Goal: Task Accomplishment & Management: Complete application form

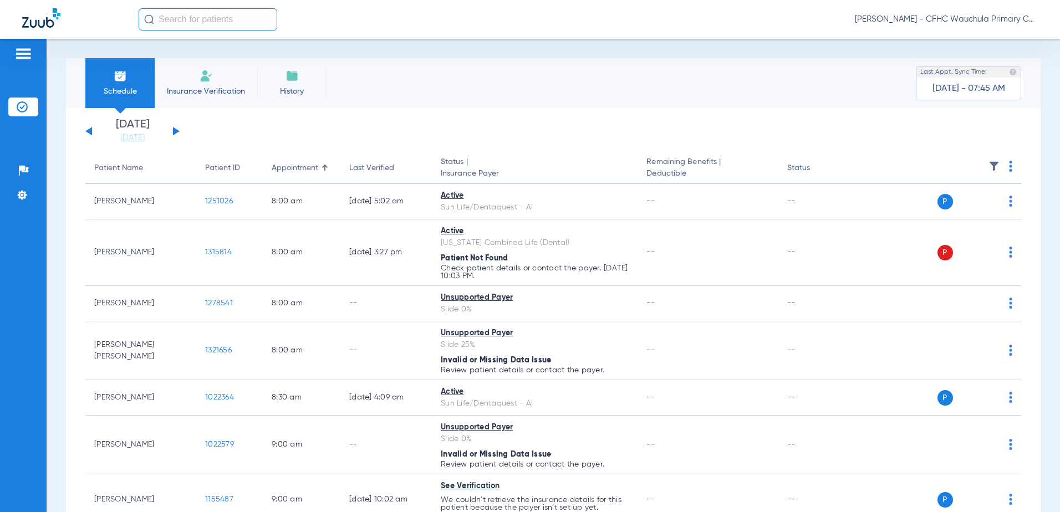
click at [176, 131] on button at bounding box center [176, 131] width 7 height 8
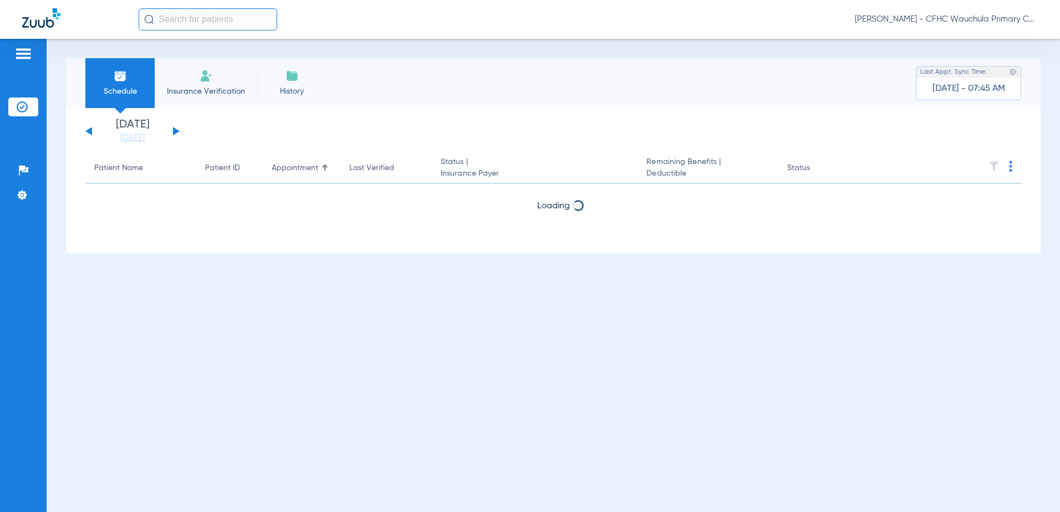
click at [176, 131] on button at bounding box center [176, 131] width 7 height 8
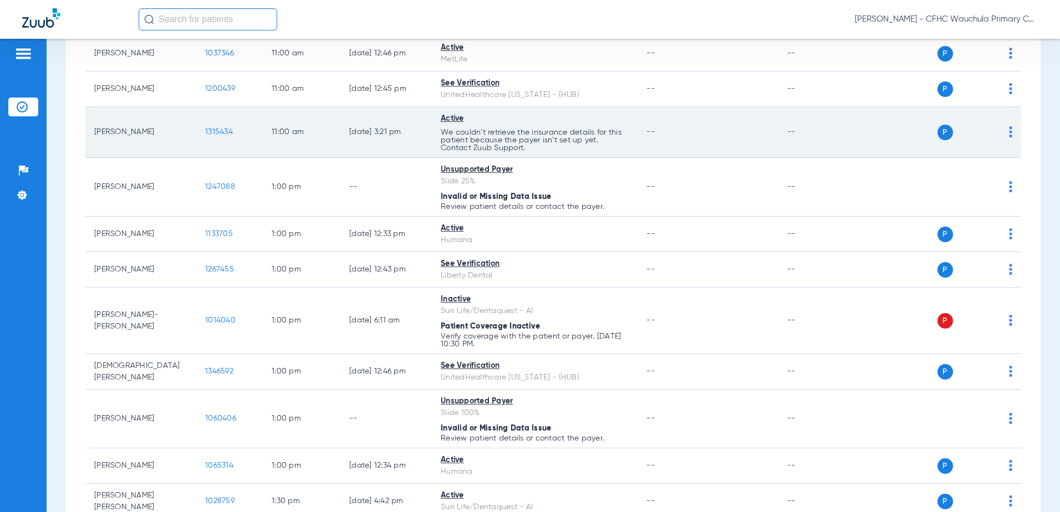
scroll to position [1109, 0]
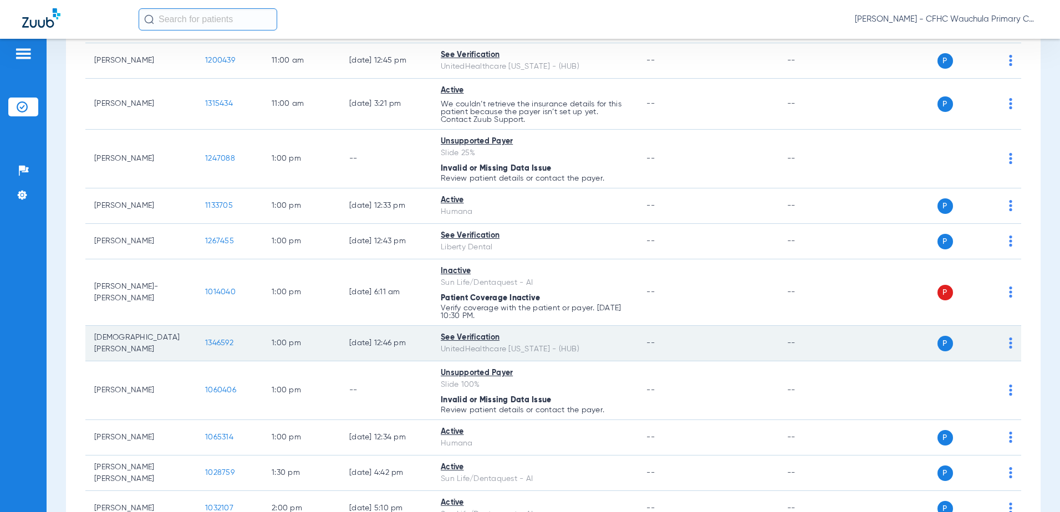
click at [224, 341] on span "1346592" at bounding box center [219, 343] width 28 height 8
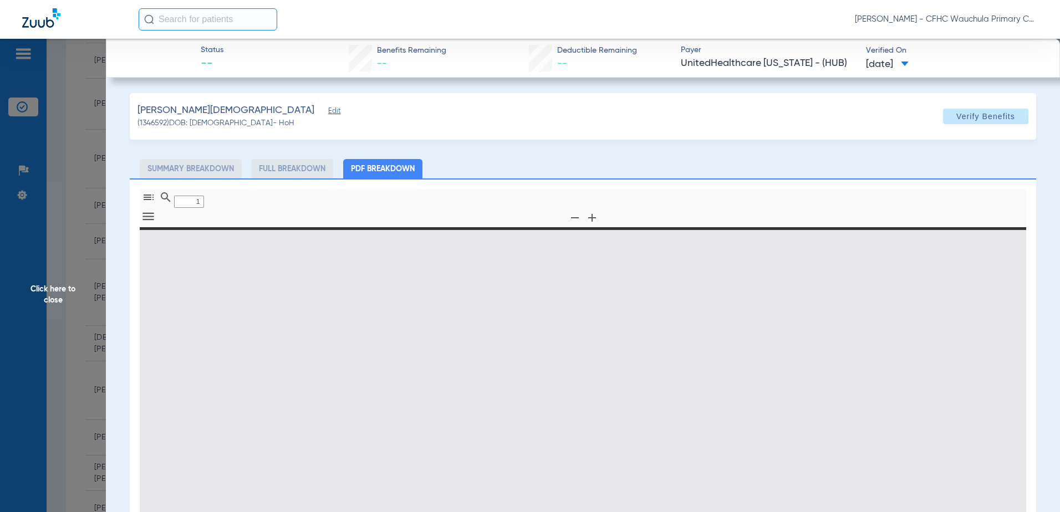
type input "0"
select select "page-width"
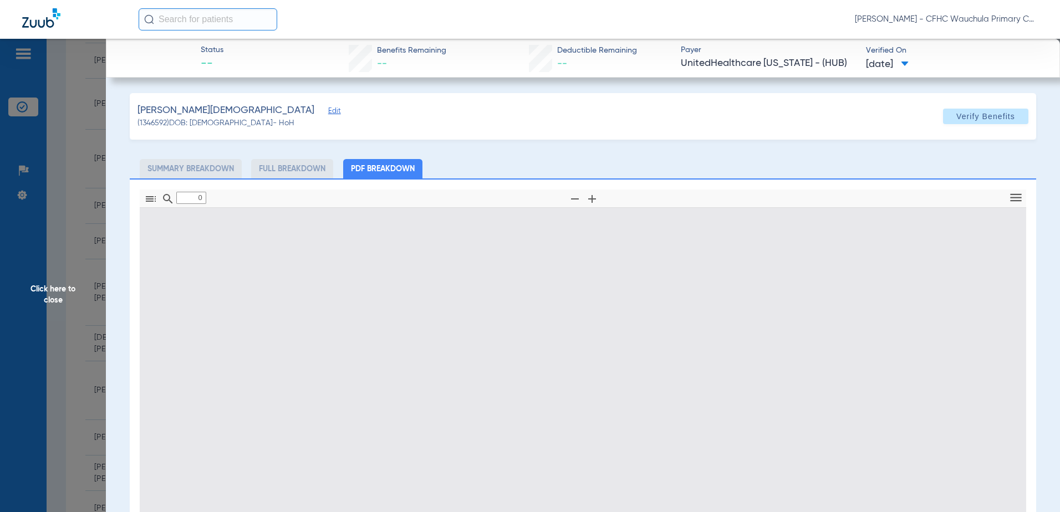
type input "1"
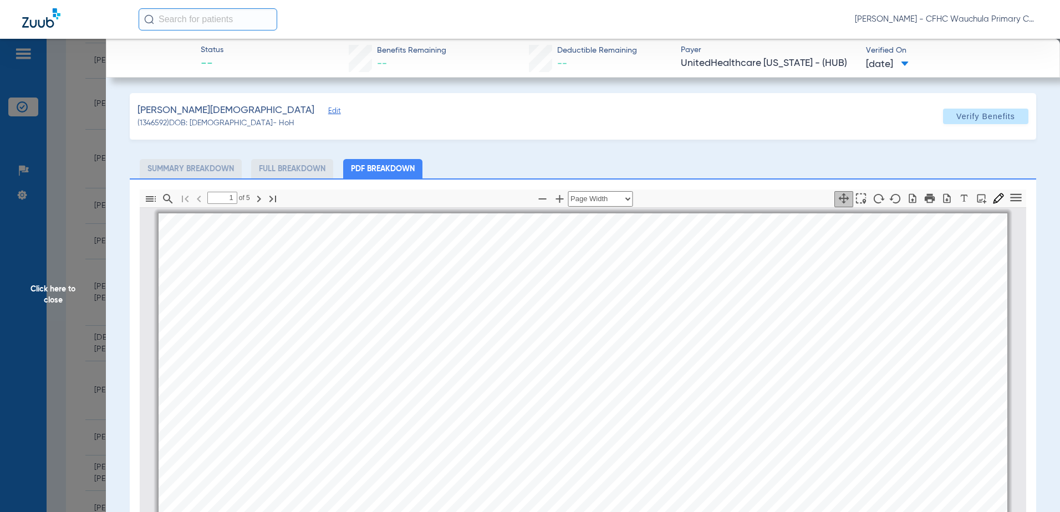
scroll to position [6, 0]
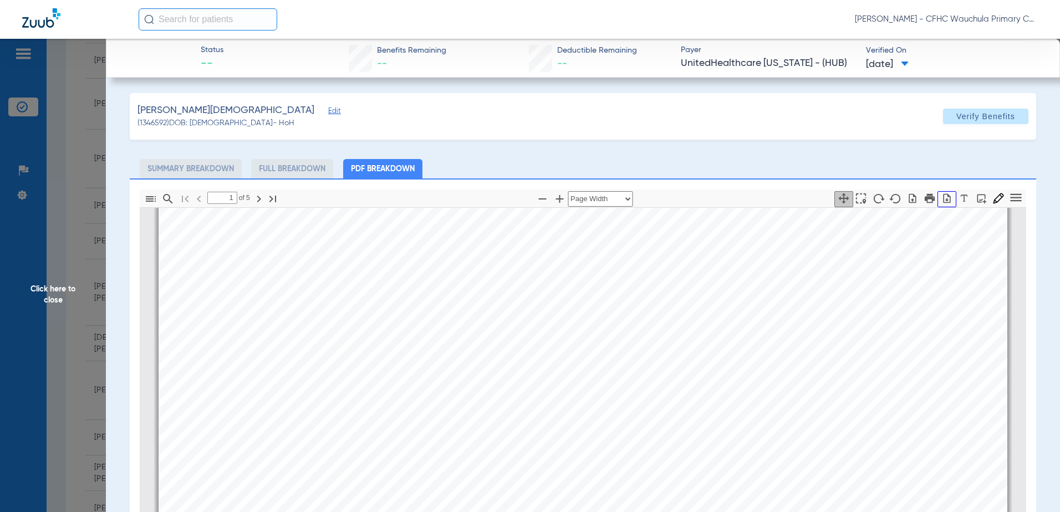
click at [942, 193] on icon "button" at bounding box center [947, 198] width 11 height 11
click at [91, 226] on span "Click here to close" at bounding box center [53, 295] width 106 height 512
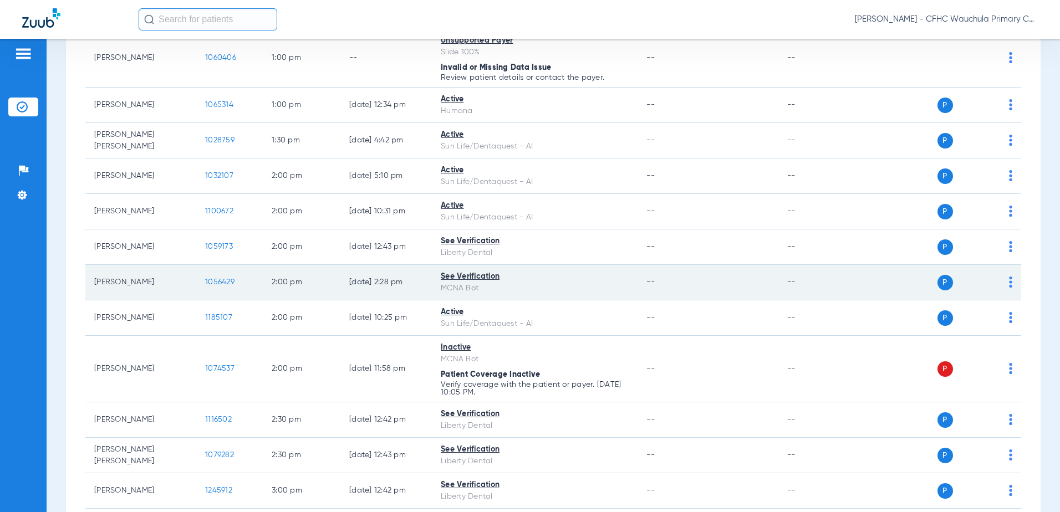
scroll to position [1497, 0]
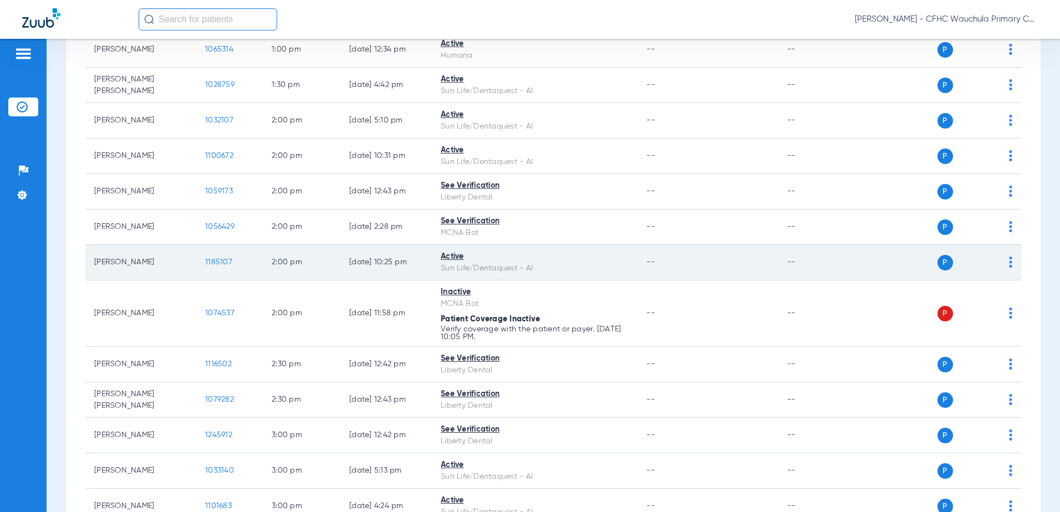
click at [220, 264] on span "1185107" at bounding box center [218, 262] width 27 height 8
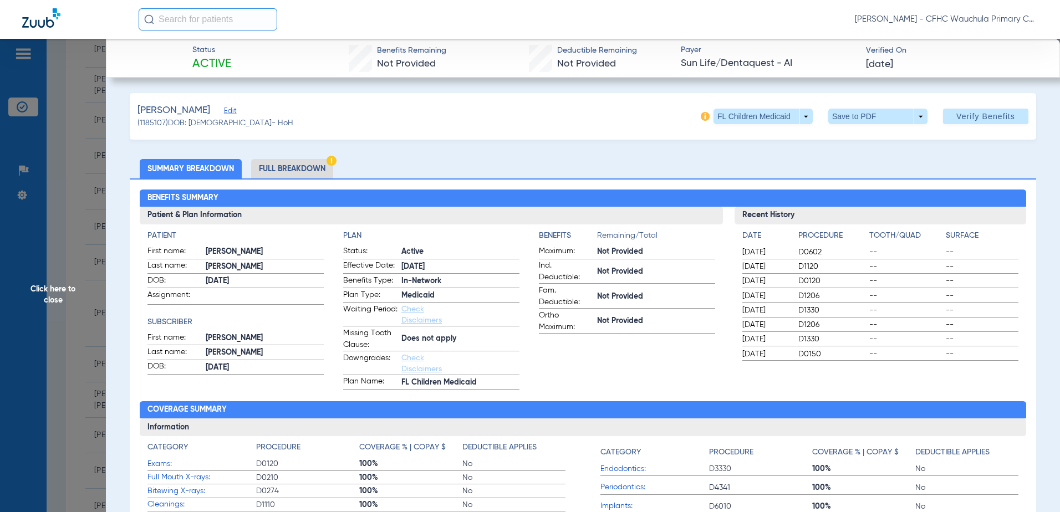
click at [316, 175] on li "Full Breakdown" at bounding box center [292, 168] width 82 height 19
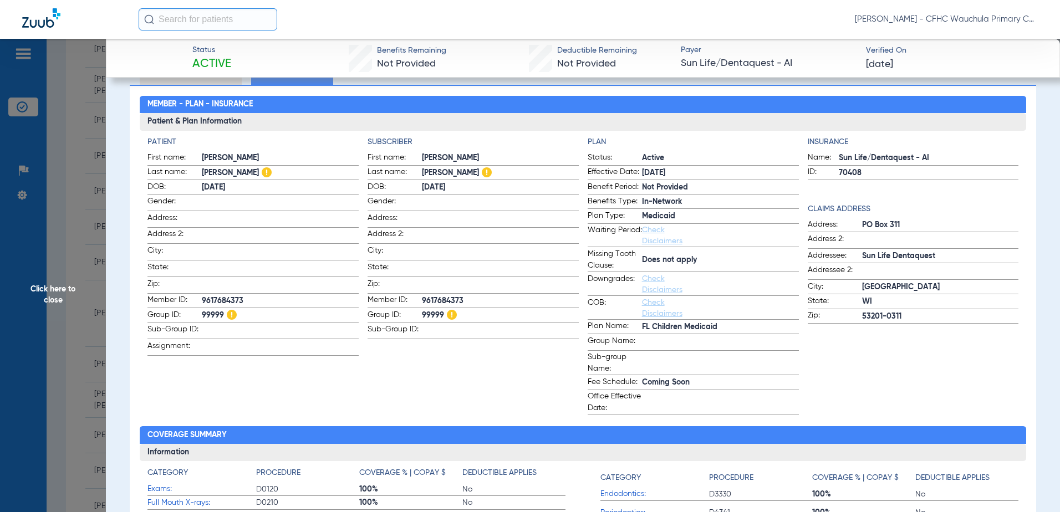
scroll to position [0, 0]
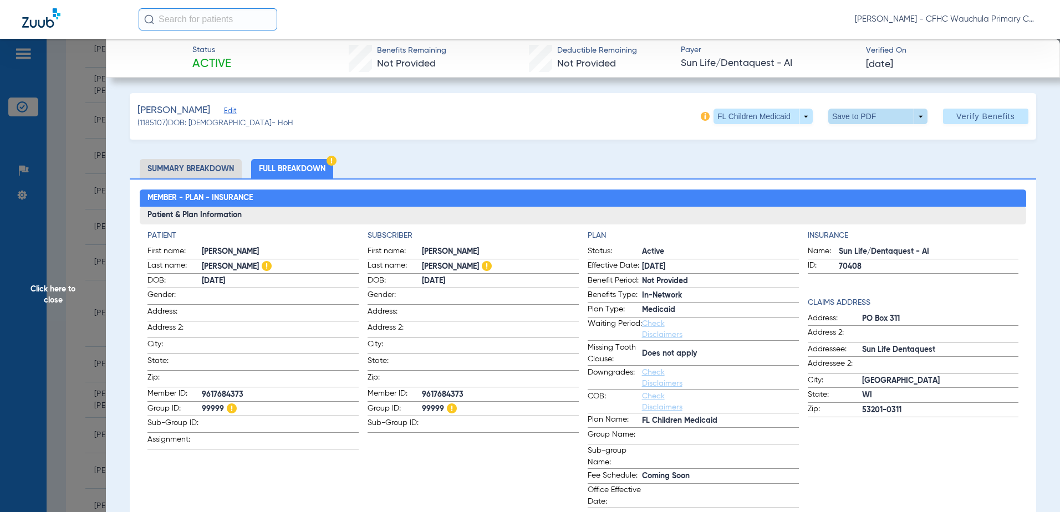
click at [875, 111] on span at bounding box center [878, 116] width 27 height 27
click at [876, 138] on span "Save to PDF" at bounding box center [874, 139] width 44 height 8
click at [41, 115] on span "Click here to close" at bounding box center [53, 295] width 106 height 512
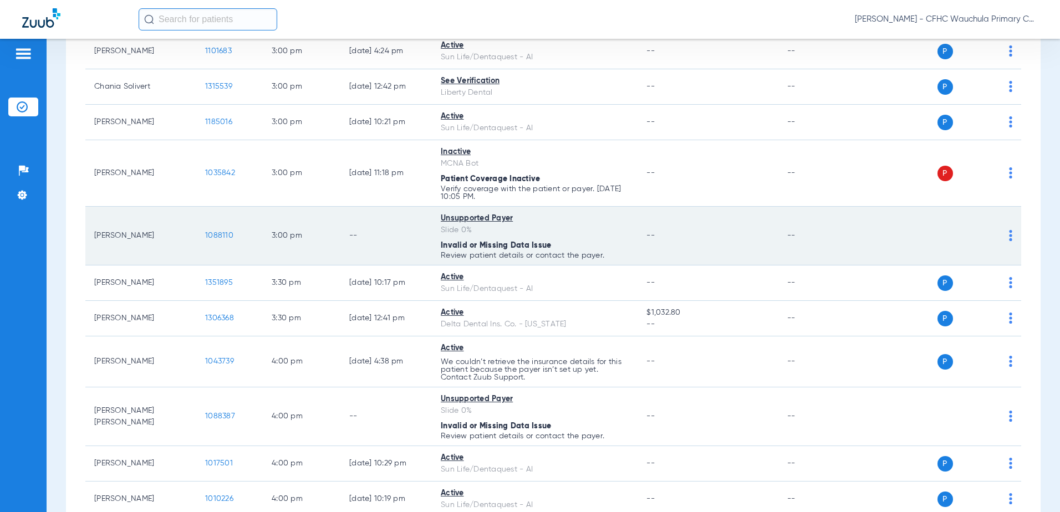
scroll to position [1897, 0]
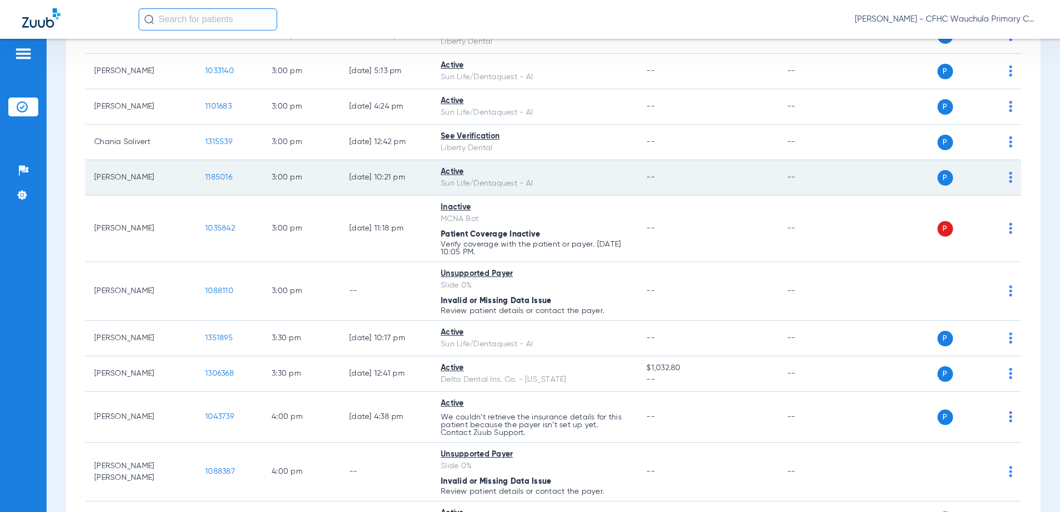
click at [219, 176] on span "1185016" at bounding box center [218, 178] width 27 height 8
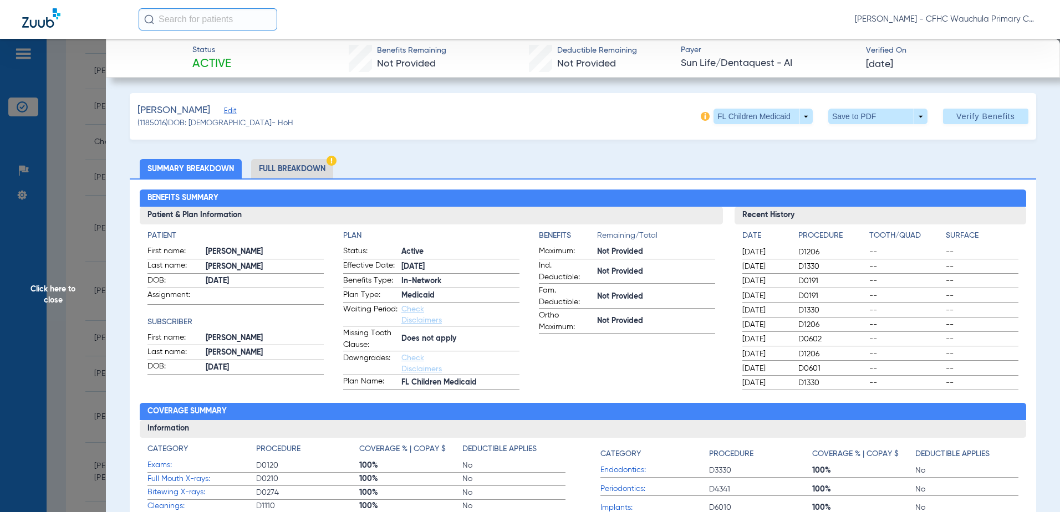
click at [280, 166] on li "Full Breakdown" at bounding box center [292, 168] width 82 height 19
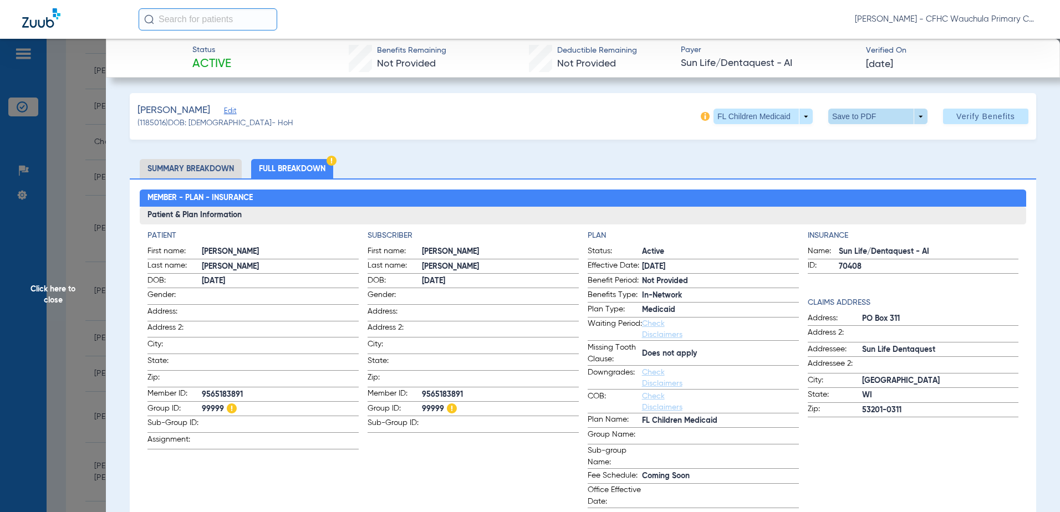
click at [850, 116] on span at bounding box center [878, 117] width 99 height 16
click at [861, 135] on span "Save to PDF" at bounding box center [874, 139] width 44 height 8
click at [56, 161] on span "Click here to close" at bounding box center [53, 295] width 106 height 512
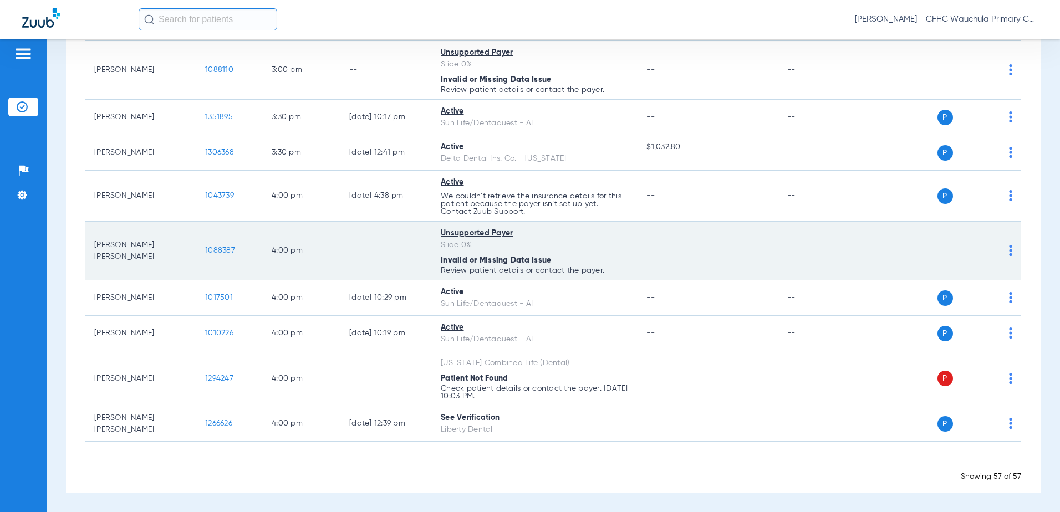
scroll to position [2119, 0]
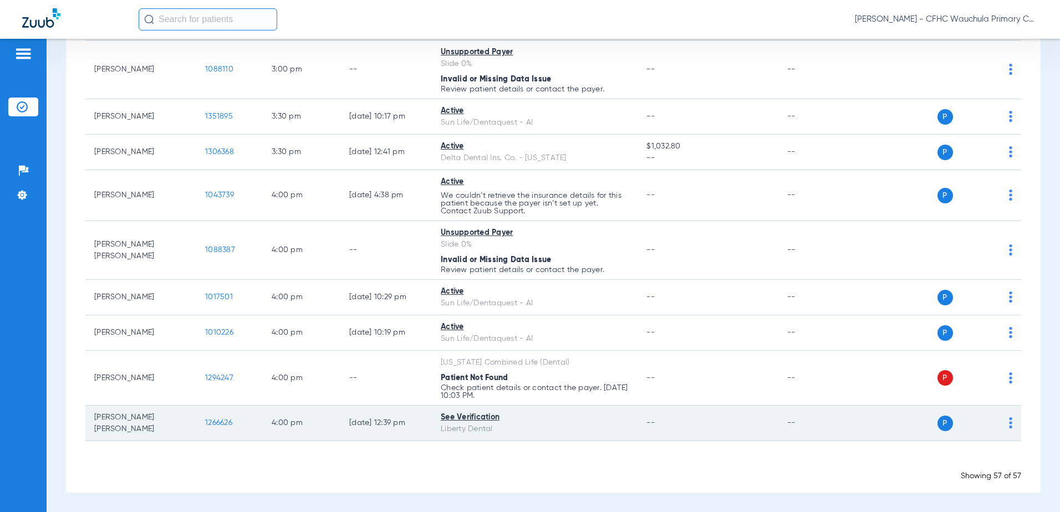
click at [216, 421] on span "1266626" at bounding box center [218, 423] width 27 height 8
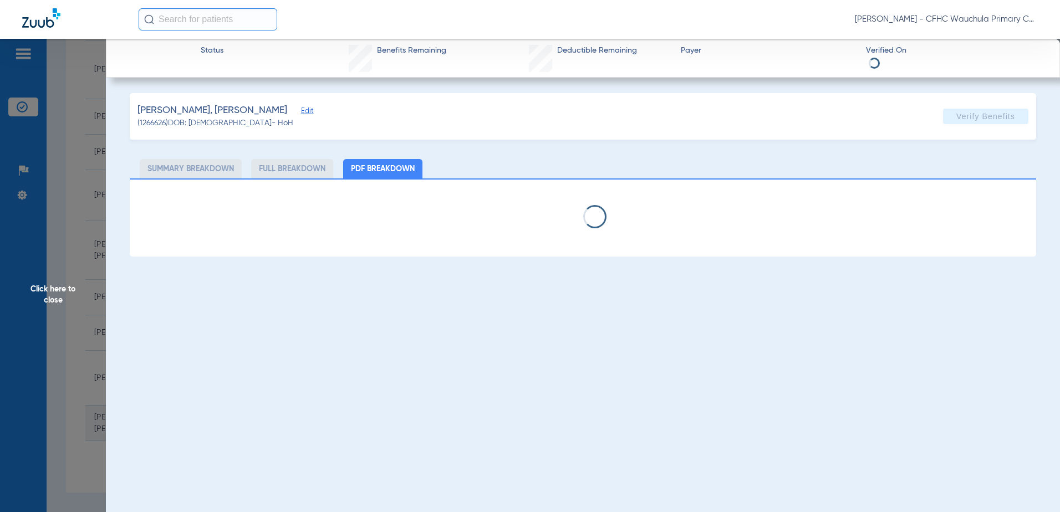
select select "page-width"
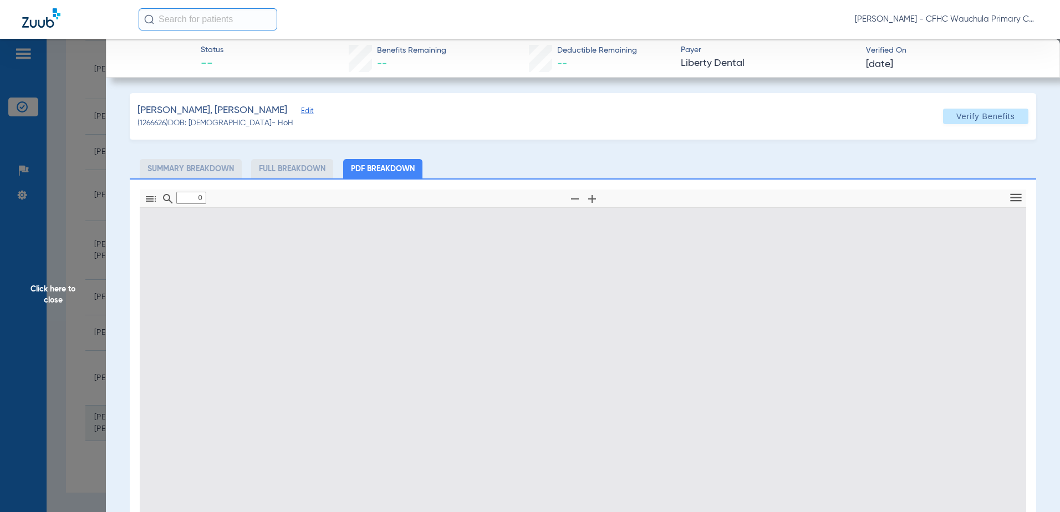
type input "1"
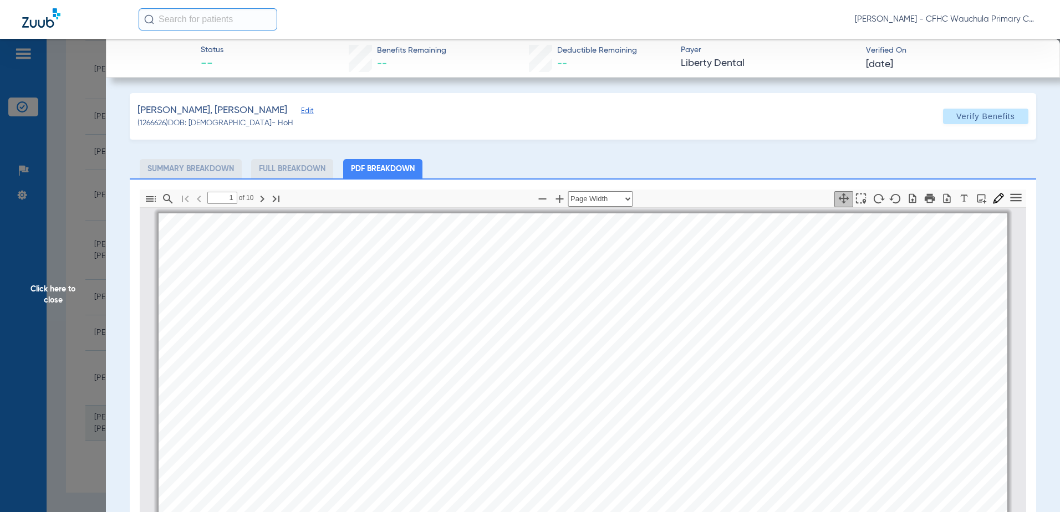
scroll to position [6, 0]
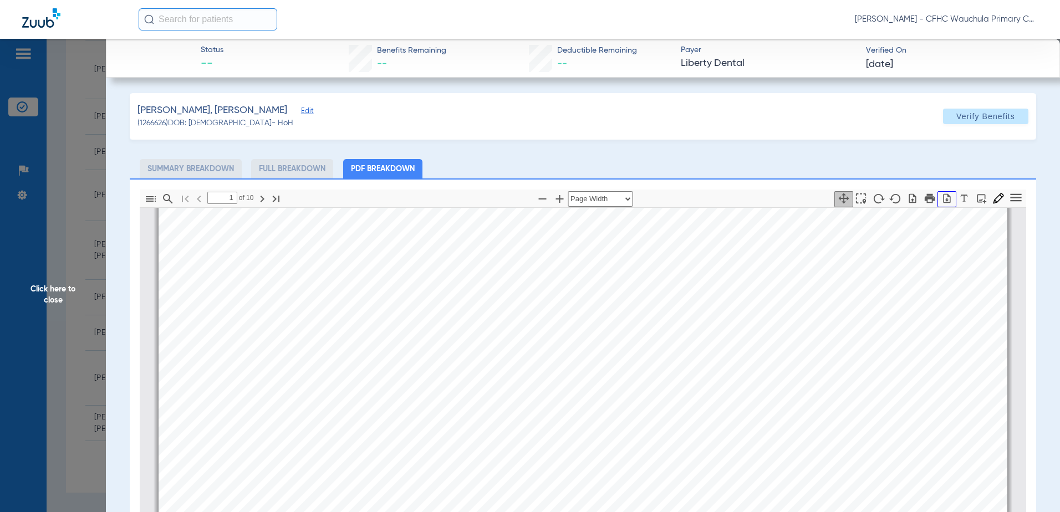
click at [944, 200] on icon "button" at bounding box center [947, 198] width 7 height 9
click at [61, 219] on span "Click here to close" at bounding box center [53, 295] width 106 height 512
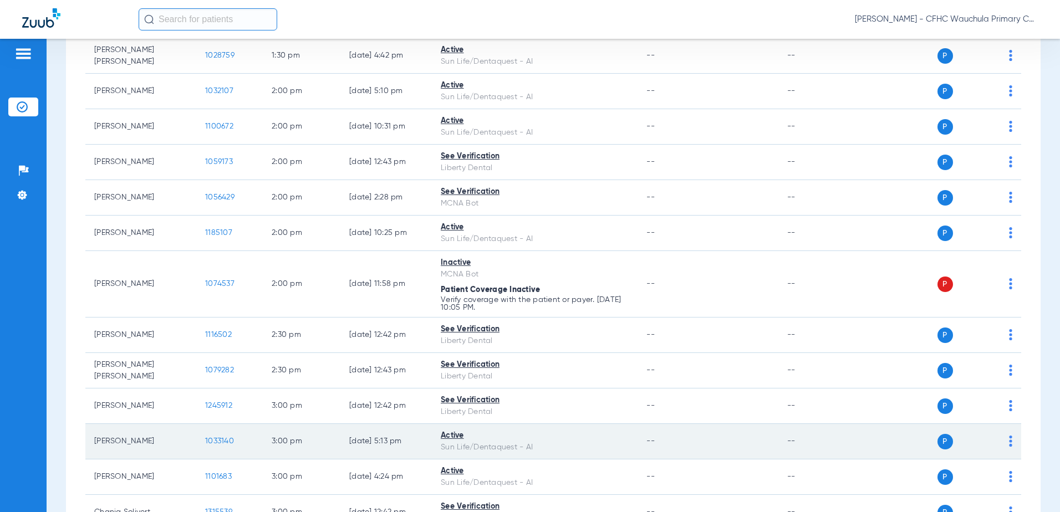
scroll to position [1509, 0]
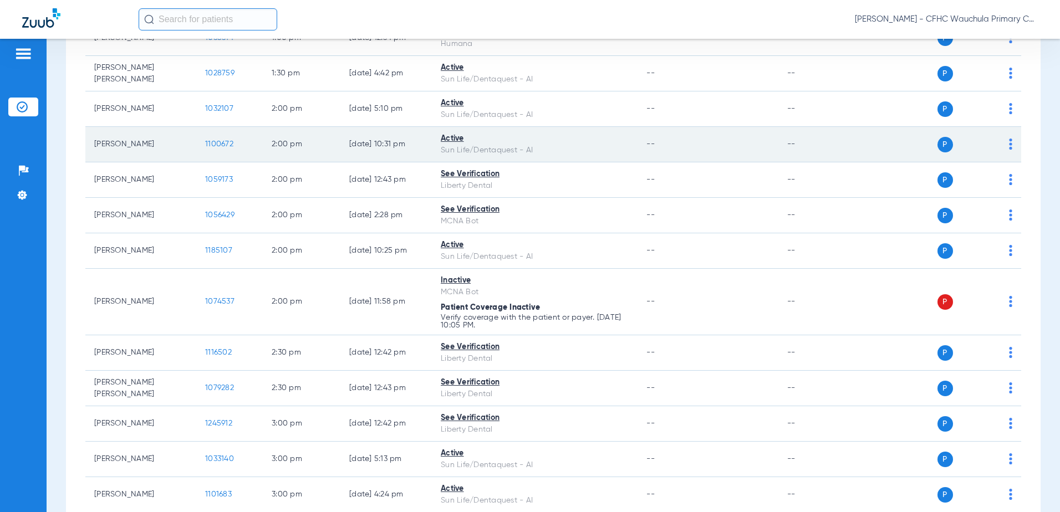
click at [212, 139] on td "1100672" at bounding box center [229, 144] width 67 height 35
click at [214, 142] on span "1100672" at bounding box center [219, 144] width 28 height 8
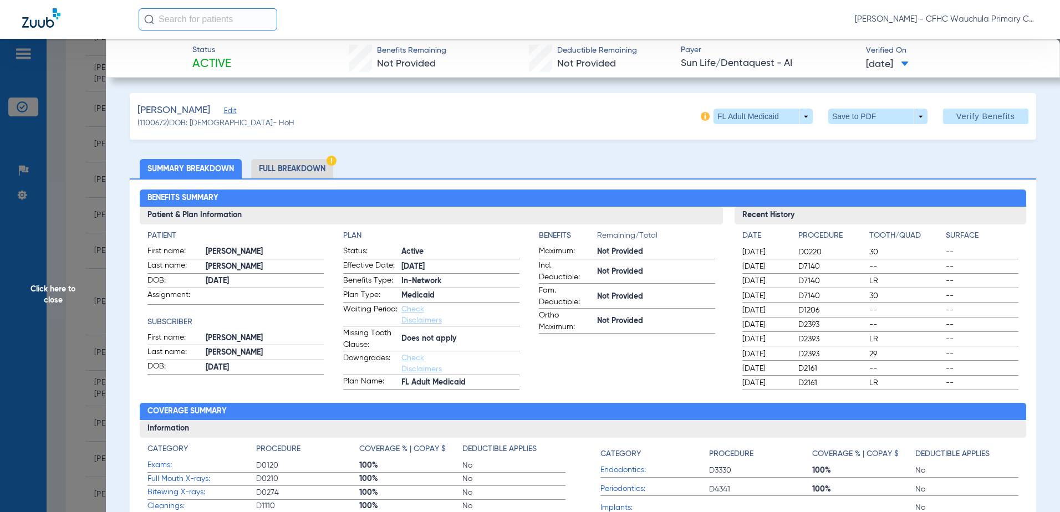
click at [307, 169] on li "Full Breakdown" at bounding box center [292, 168] width 82 height 19
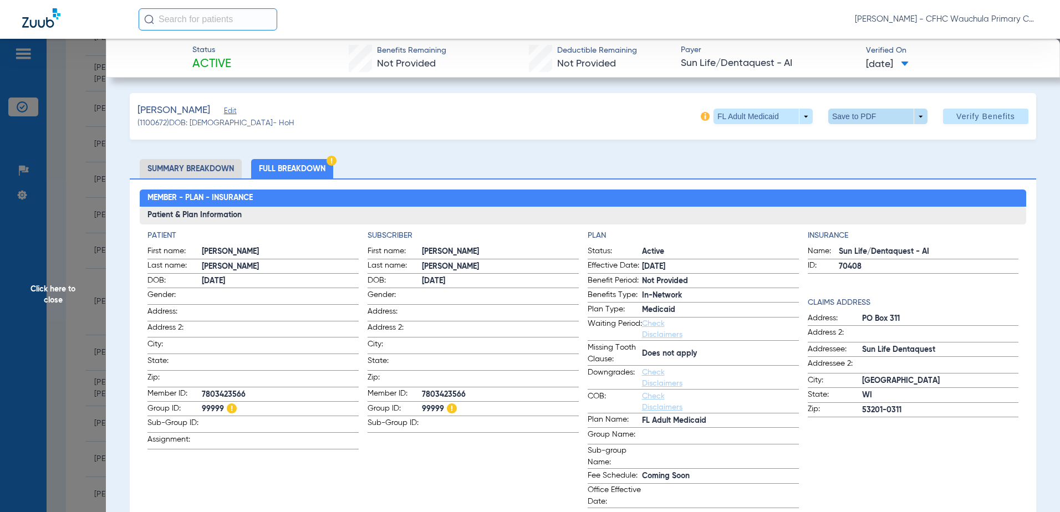
click at [877, 125] on span at bounding box center [878, 116] width 27 height 27
click at [879, 136] on span "Save to PDF" at bounding box center [874, 139] width 44 height 8
click at [69, 178] on span "Click here to close" at bounding box center [53, 295] width 106 height 512
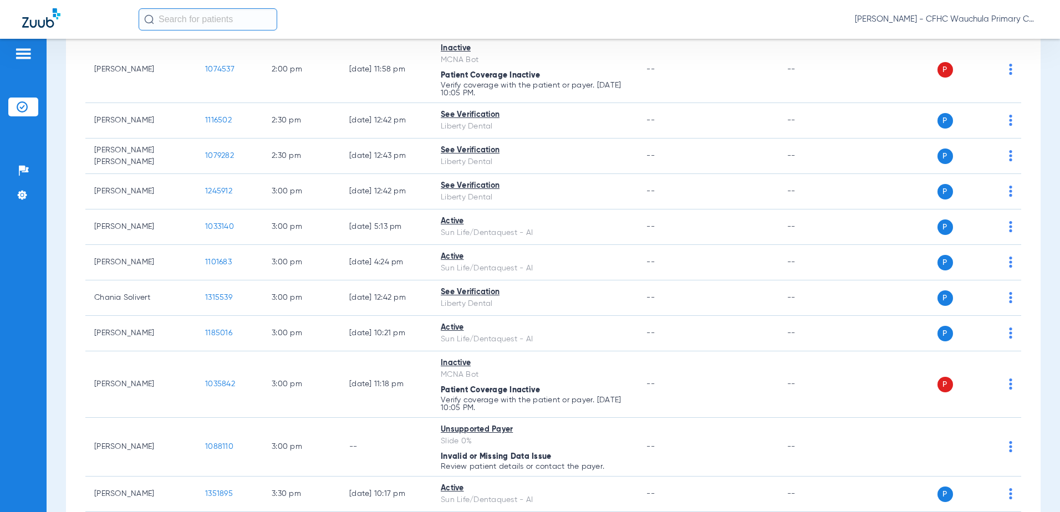
scroll to position [1731, 0]
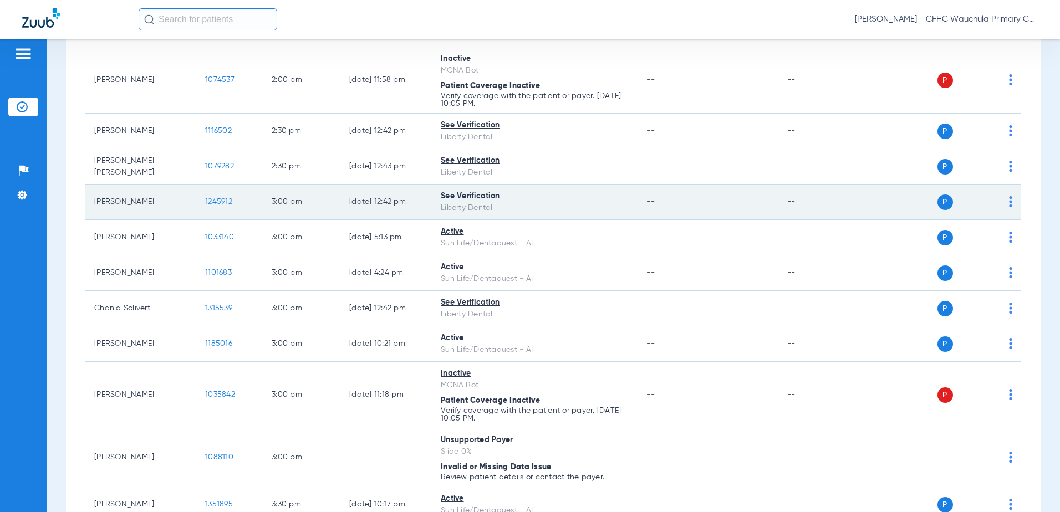
click at [222, 202] on span "1245912" at bounding box center [218, 202] width 27 height 8
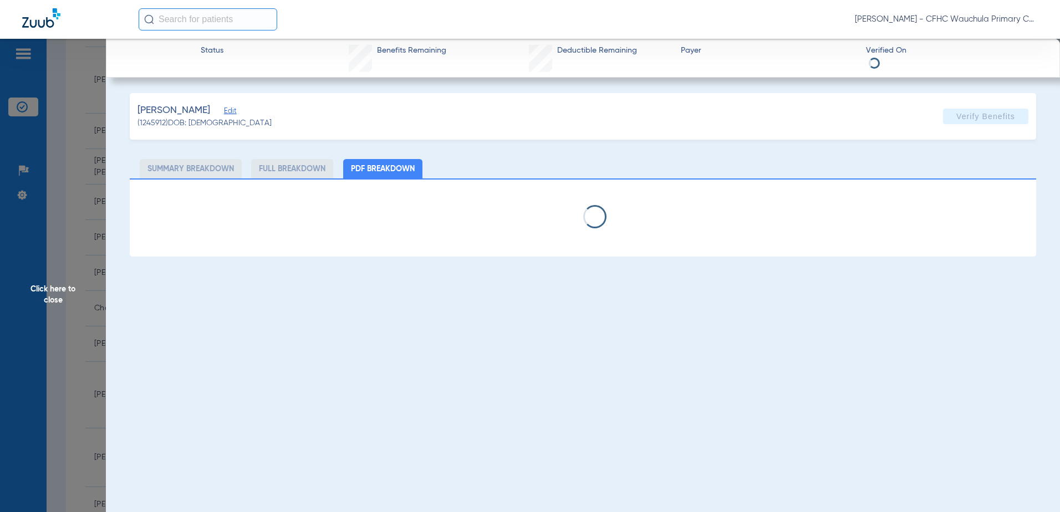
select select "page-width"
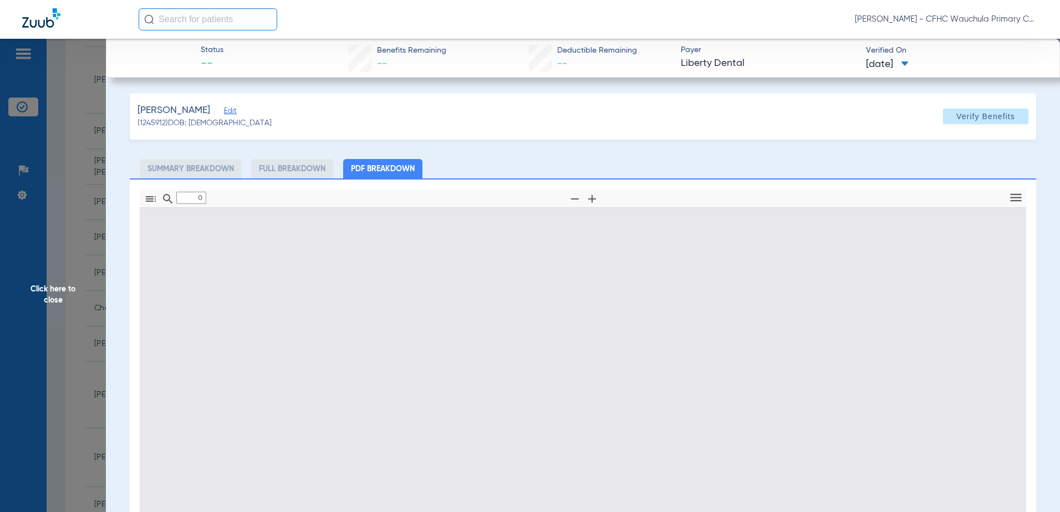
type input "1"
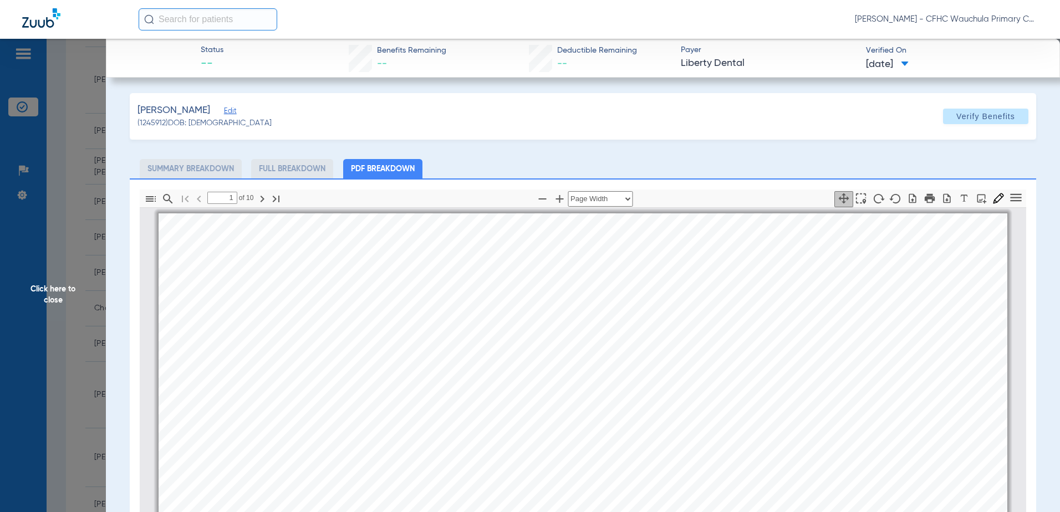
scroll to position [6, 0]
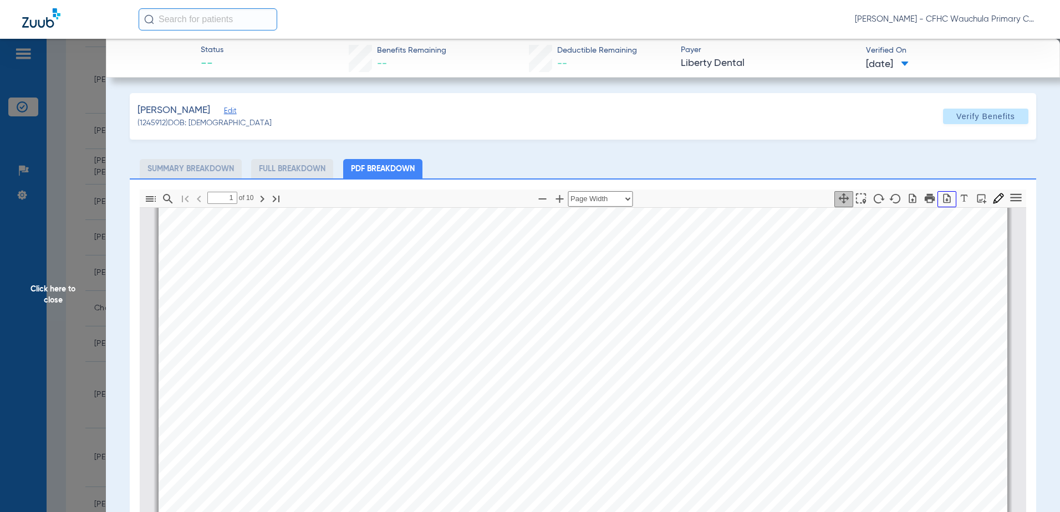
click at [942, 198] on icon "button" at bounding box center [947, 198] width 11 height 11
click at [68, 250] on span "Click here to close" at bounding box center [53, 295] width 106 height 512
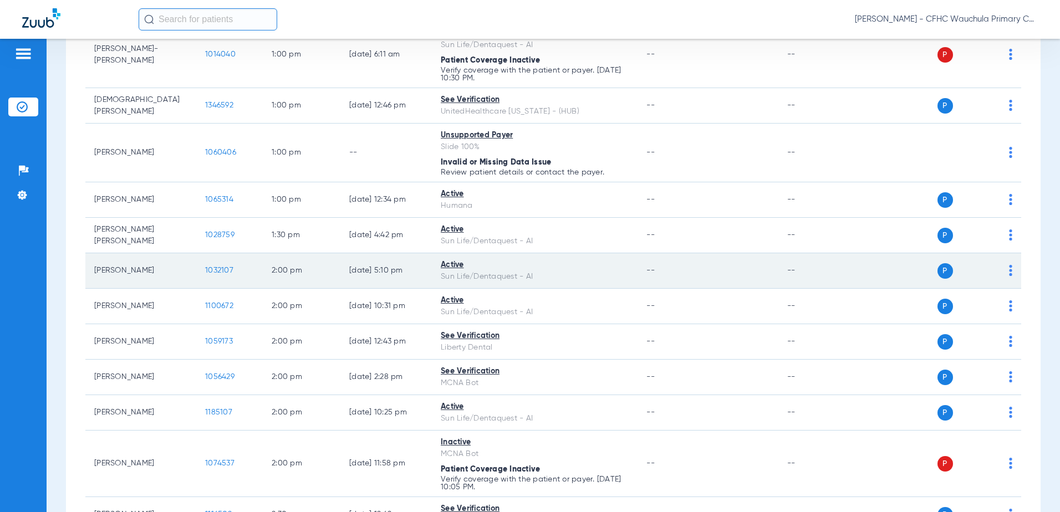
scroll to position [1343, 0]
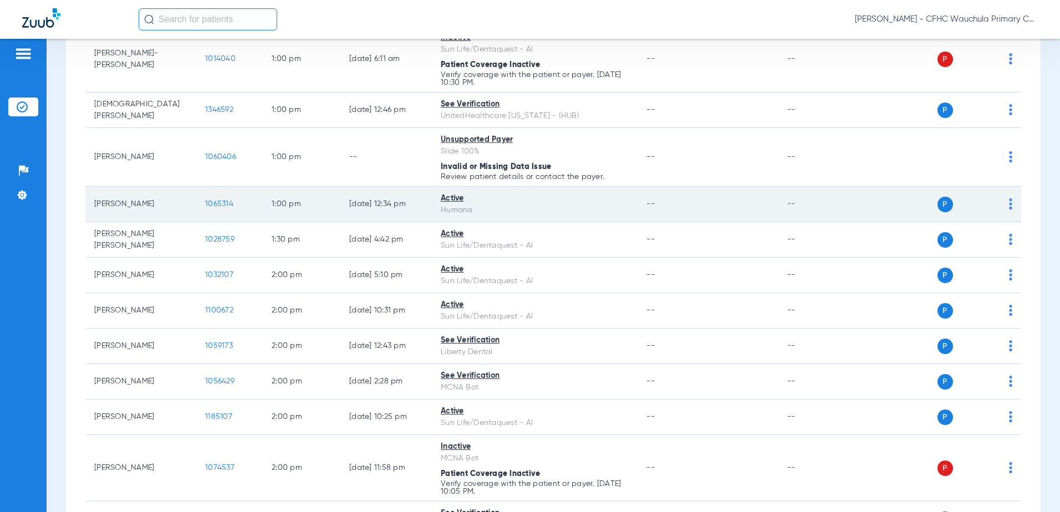
click at [223, 203] on span "1065314" at bounding box center [219, 204] width 28 height 8
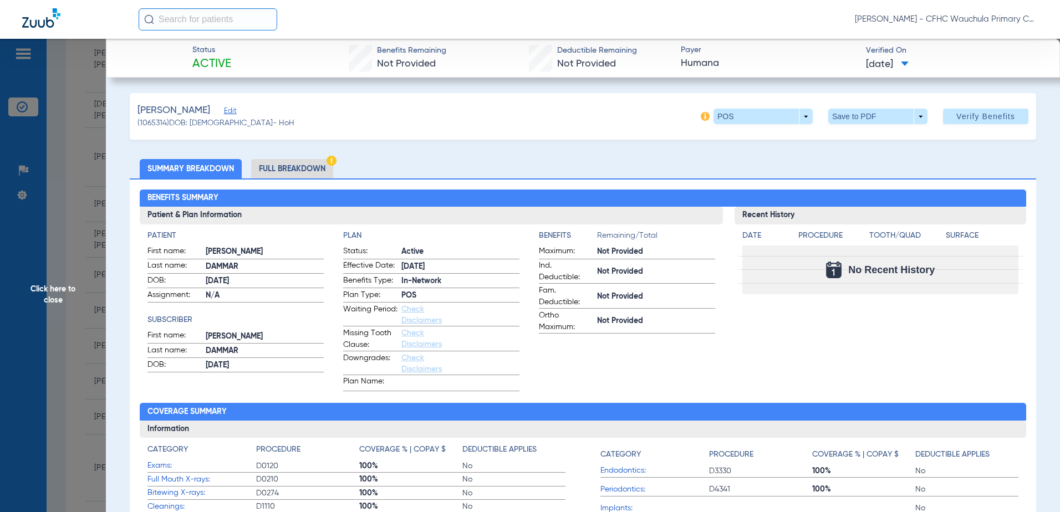
click at [328, 166] on app-member-coverage-mismatch-badge at bounding box center [332, 162] width 10 height 12
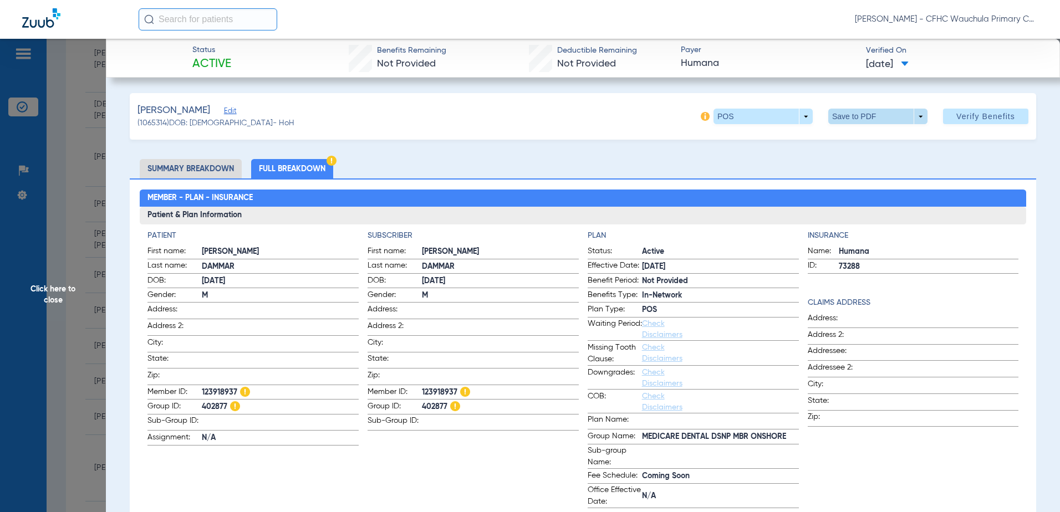
click at [841, 120] on span at bounding box center [878, 117] width 99 height 16
click at [844, 141] on button "insert_drive_file Save to PDF" at bounding box center [863, 139] width 84 height 22
click at [35, 133] on span "Click here to close" at bounding box center [53, 295] width 106 height 512
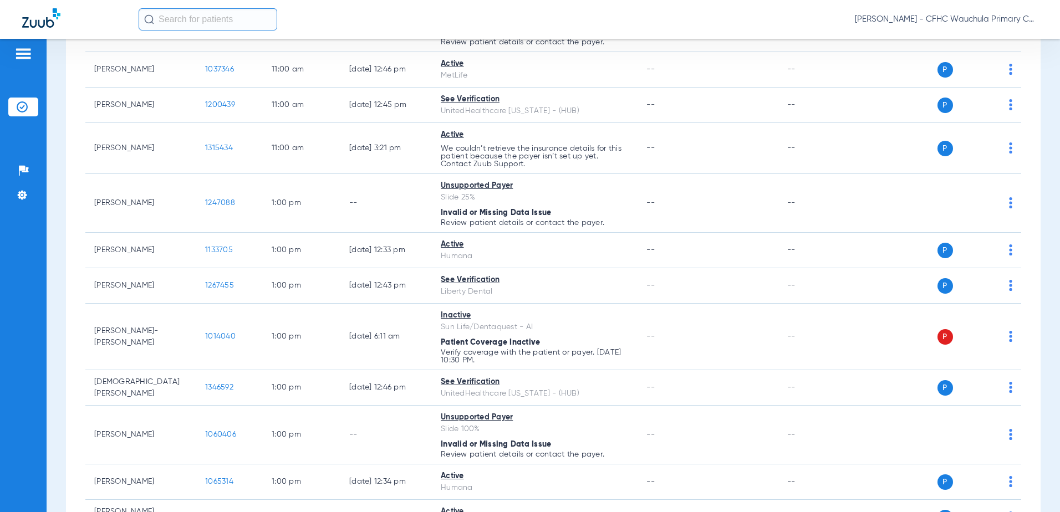
scroll to position [1065, 0]
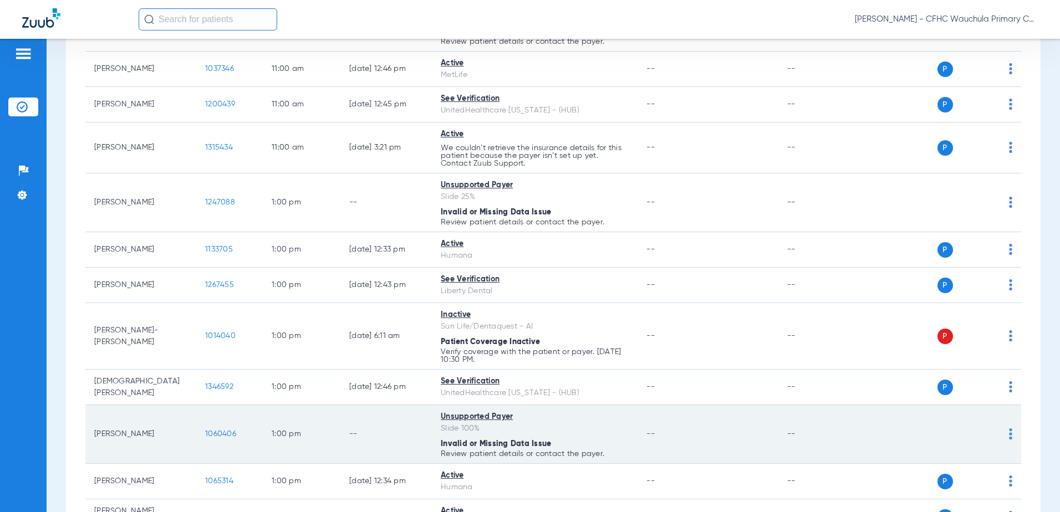
click at [224, 435] on span "1060406" at bounding box center [220, 434] width 31 height 8
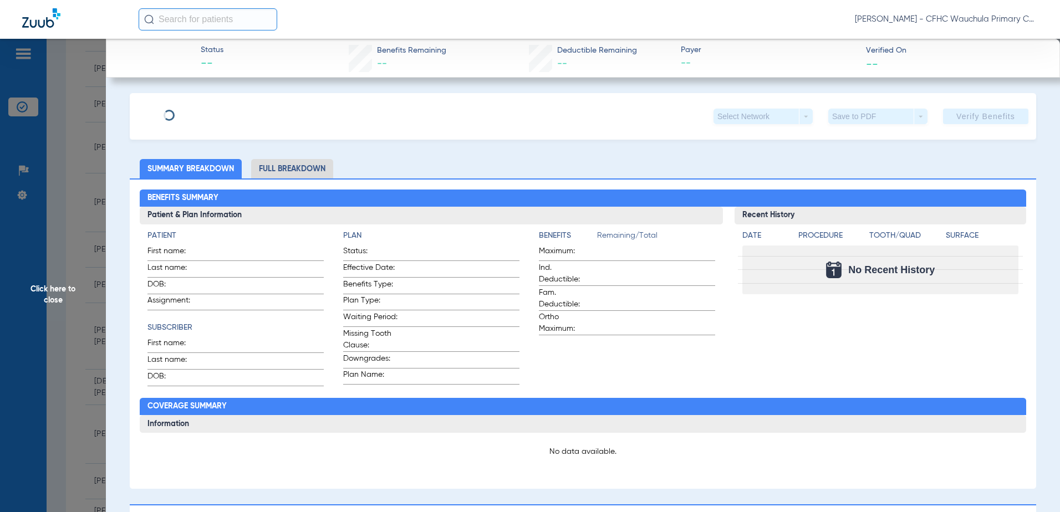
type input "[PERSON_NAME]"
type input "[DATE]"
type input "100 SELF PAY"
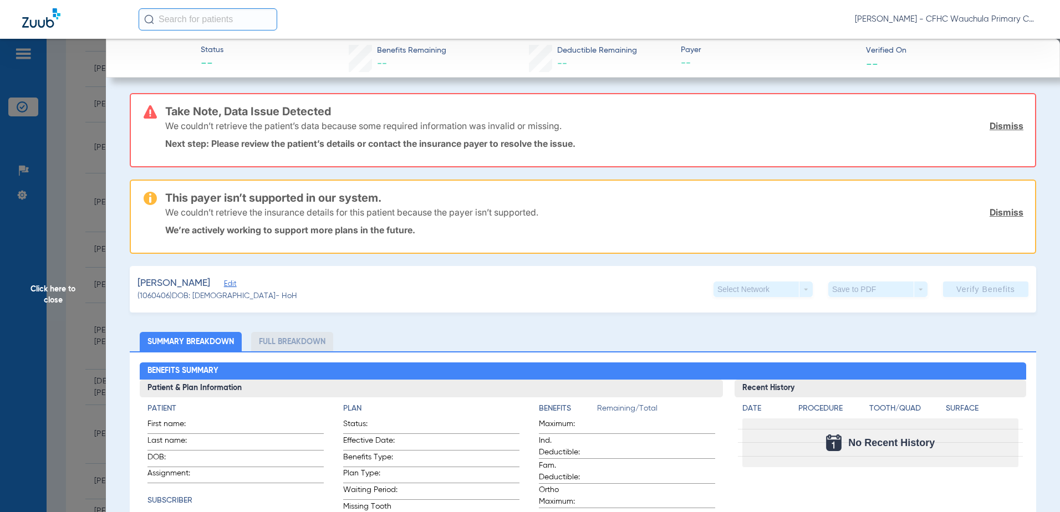
click at [234, 281] on span "Edit" at bounding box center [229, 285] width 10 height 11
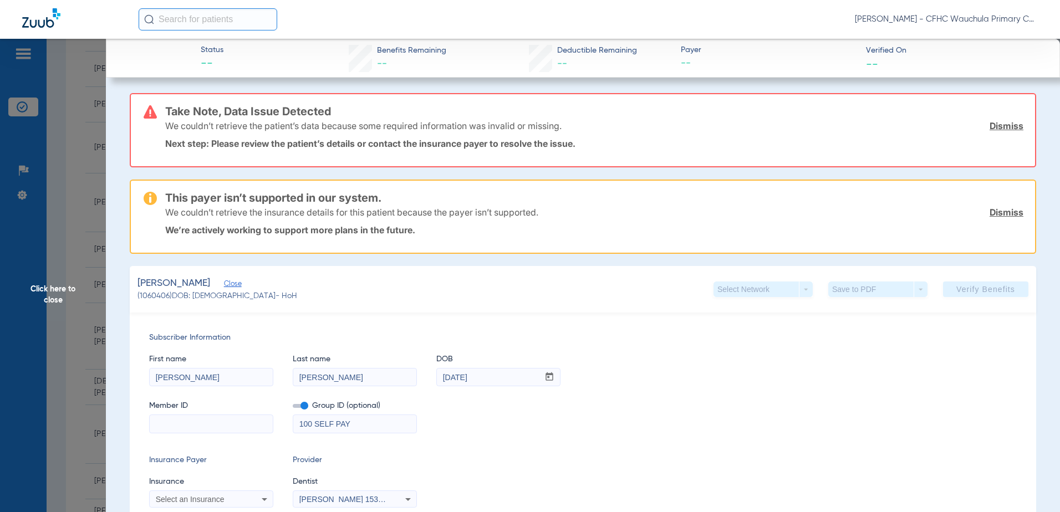
click at [222, 416] on mat-form-field at bounding box center [211, 423] width 124 height 22
click at [217, 420] on input at bounding box center [211, 424] width 123 height 18
paste input "129133747"
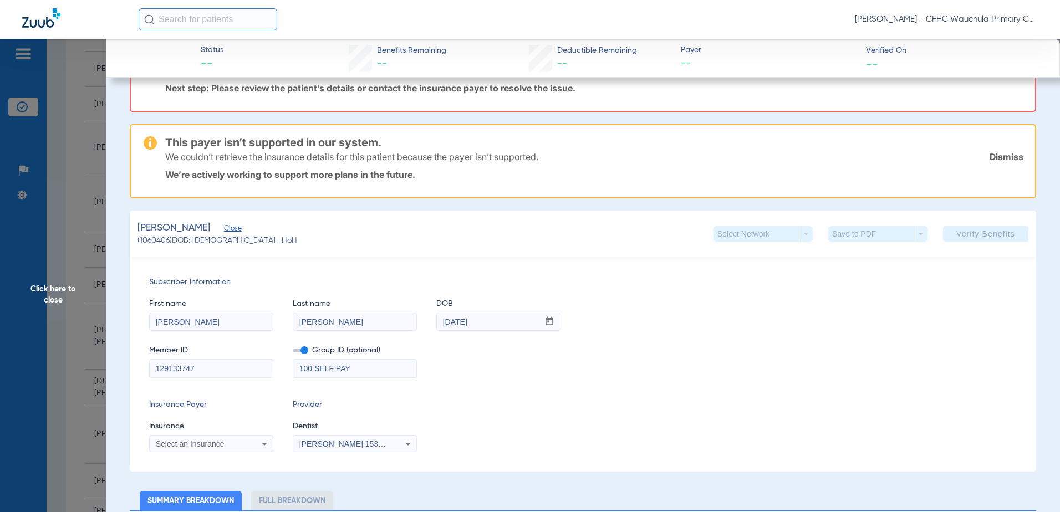
type input "129133747"
click at [304, 357] on mat-form-field "100 SELF PAY" at bounding box center [355, 368] width 124 height 22
click at [305, 352] on span at bounding box center [301, 351] width 16 height 4
click at [293, 353] on input "checkbox" at bounding box center [293, 353] width 0 height 0
click at [211, 447] on span "Select an Insurance" at bounding box center [190, 444] width 69 height 9
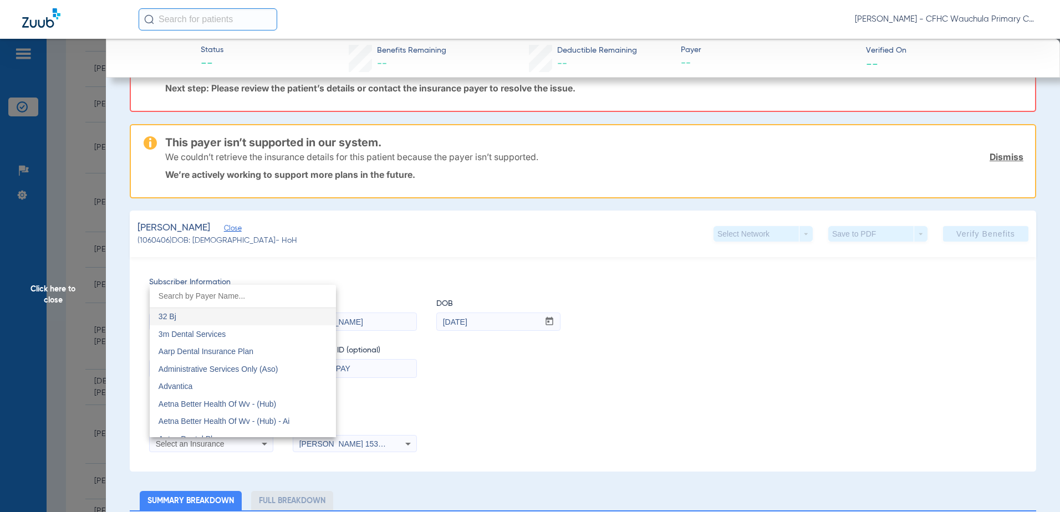
drag, startPoint x: 209, startPoint y: 451, endPoint x: 206, endPoint y: 298, distance: 153.7
click at [206, 298] on input "dropdown search" at bounding box center [243, 296] width 186 height 23
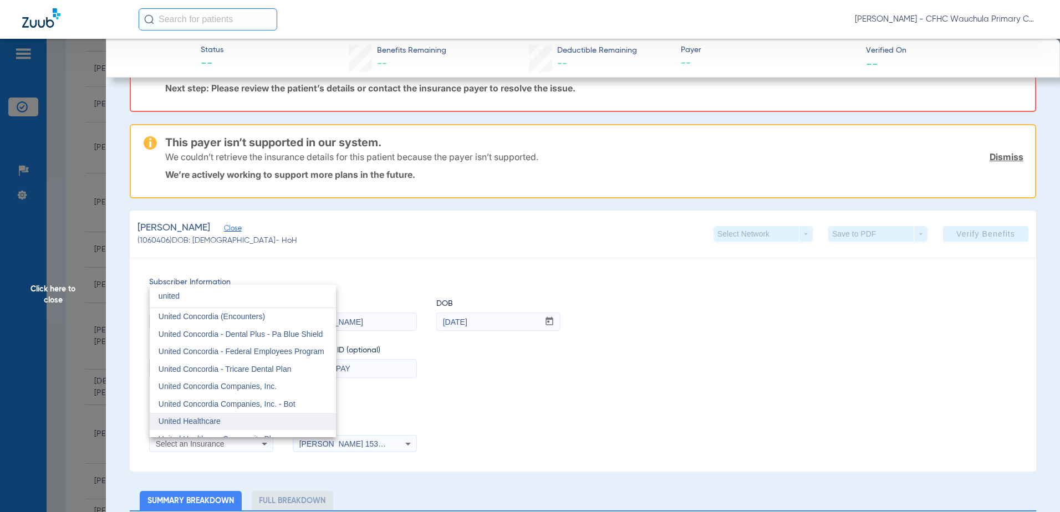
type input "united"
click at [202, 416] on mat-option "United Healthcare" at bounding box center [243, 422] width 186 height 18
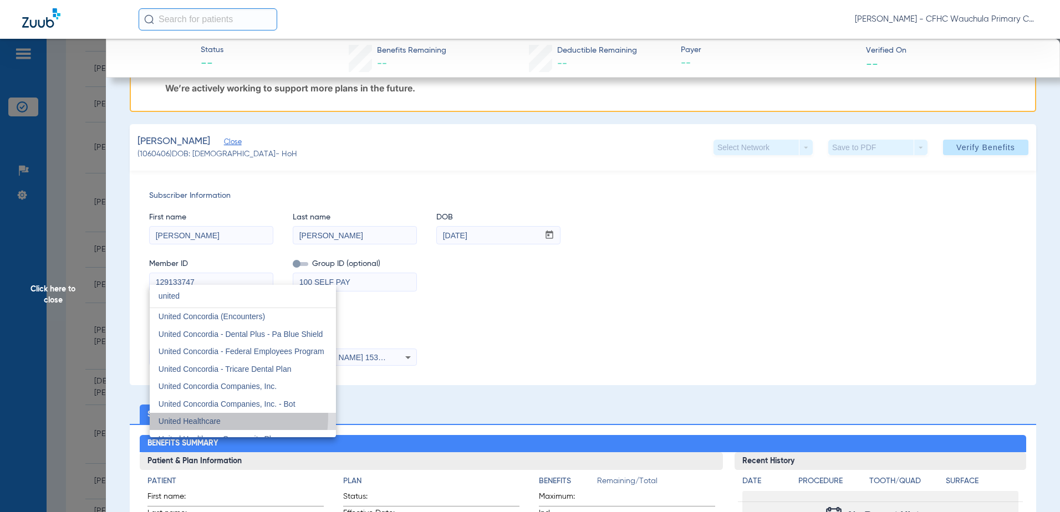
scroll to position [0, 0]
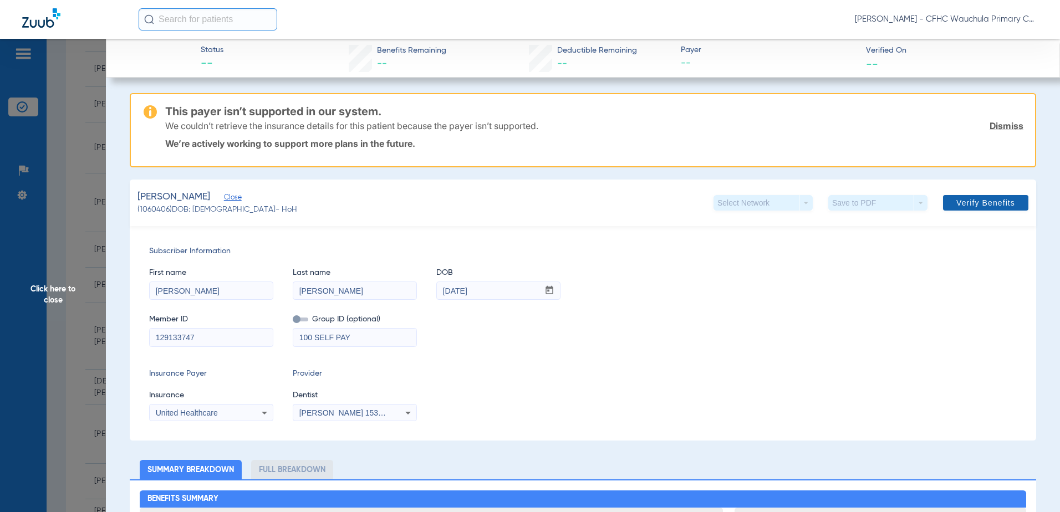
click at [972, 197] on span at bounding box center [985, 203] width 85 height 27
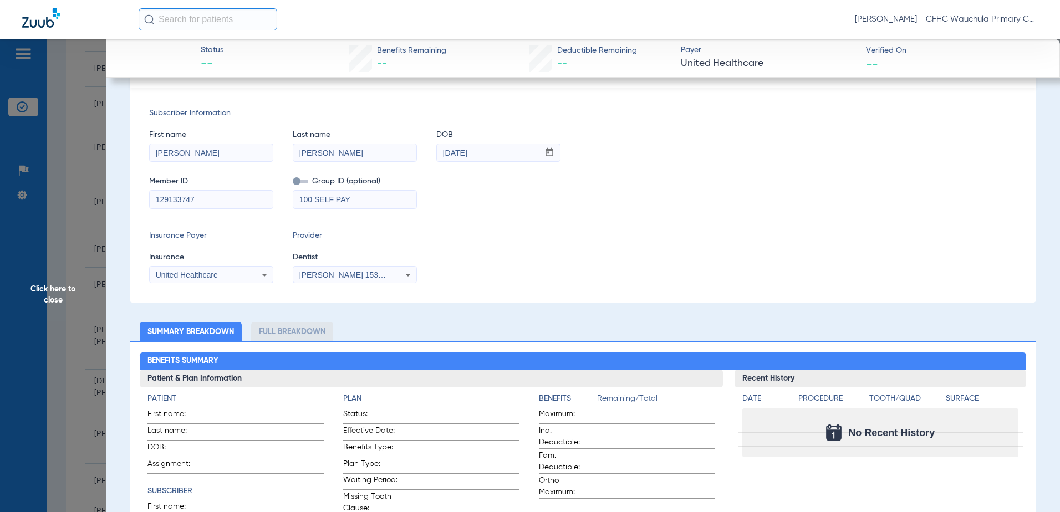
scroll to position [222, 0]
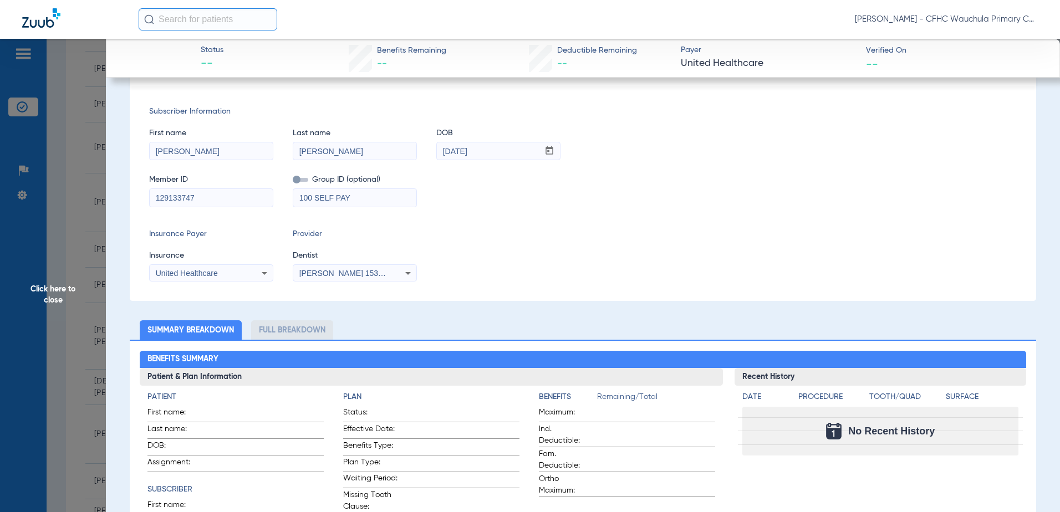
click at [235, 270] on div "United Healthcare" at bounding box center [211, 273] width 123 height 13
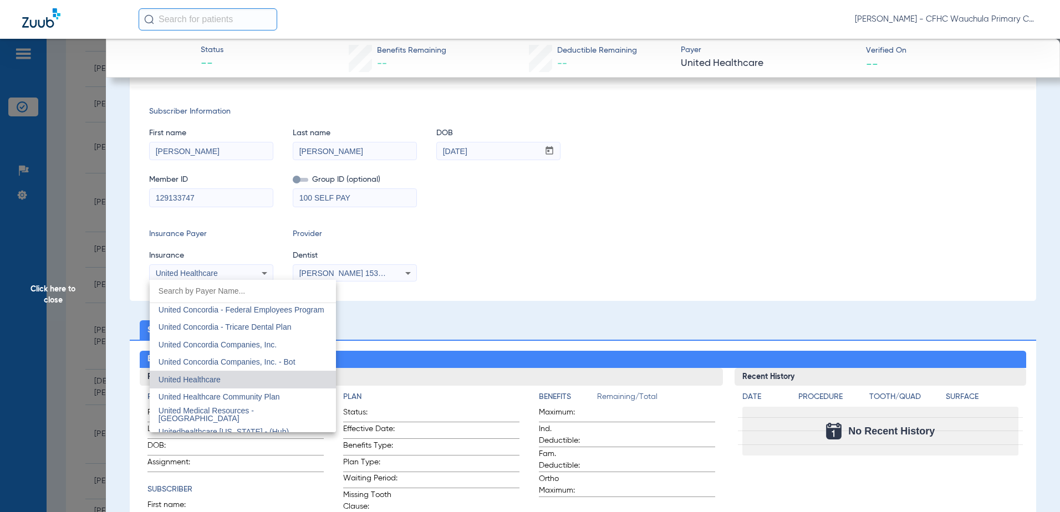
scroll to position [6600, 0]
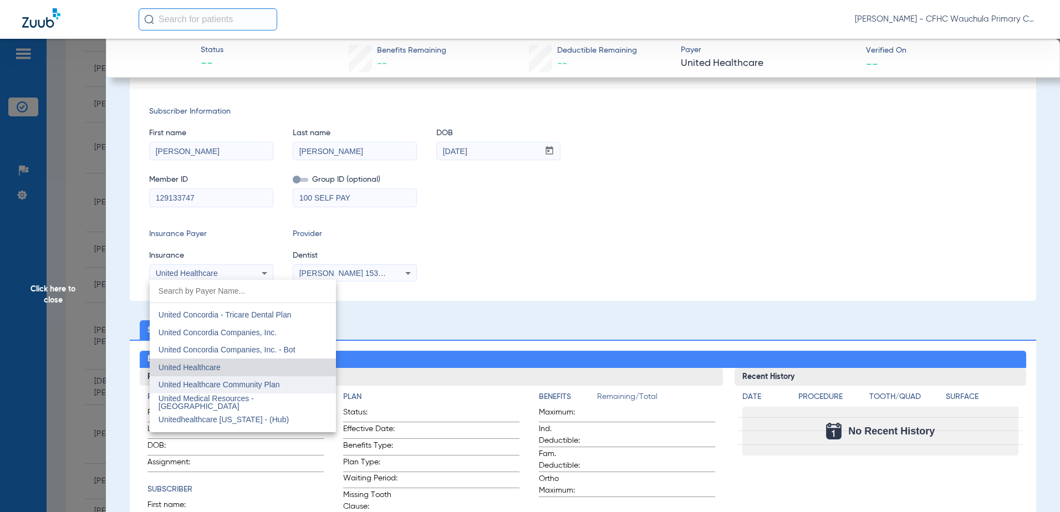
click at [236, 385] on span "United Healthcare Community Plan" at bounding box center [219, 384] width 121 height 9
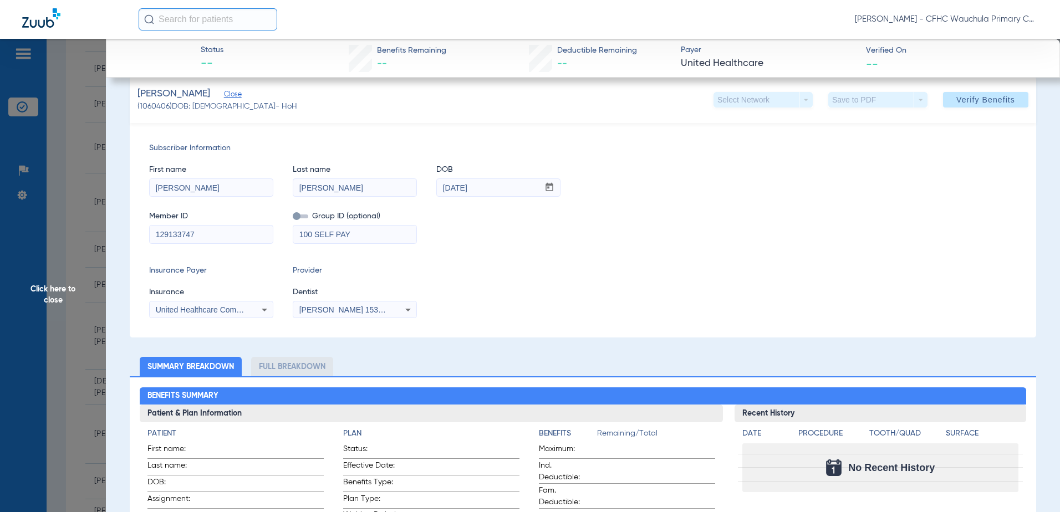
scroll to position [166, 0]
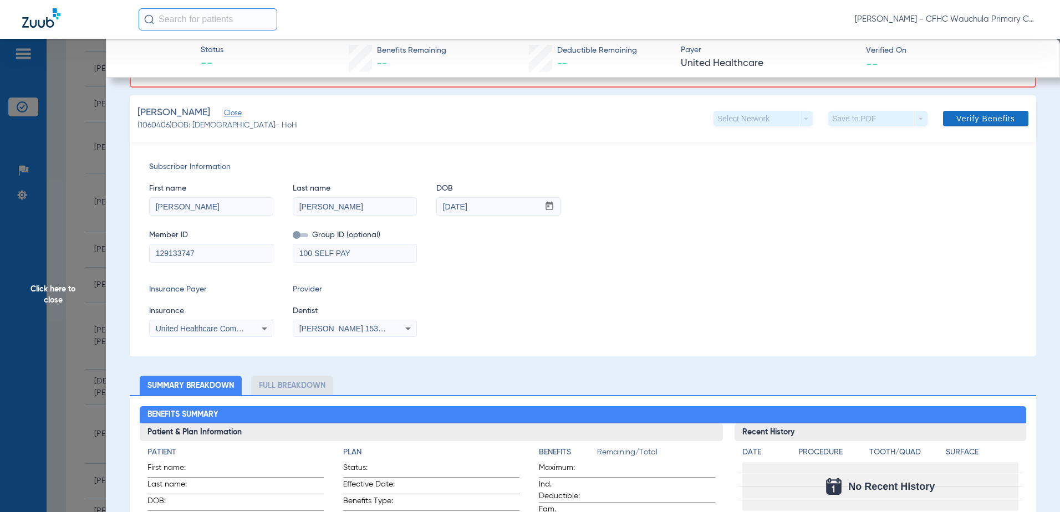
click at [980, 126] on span at bounding box center [985, 118] width 85 height 27
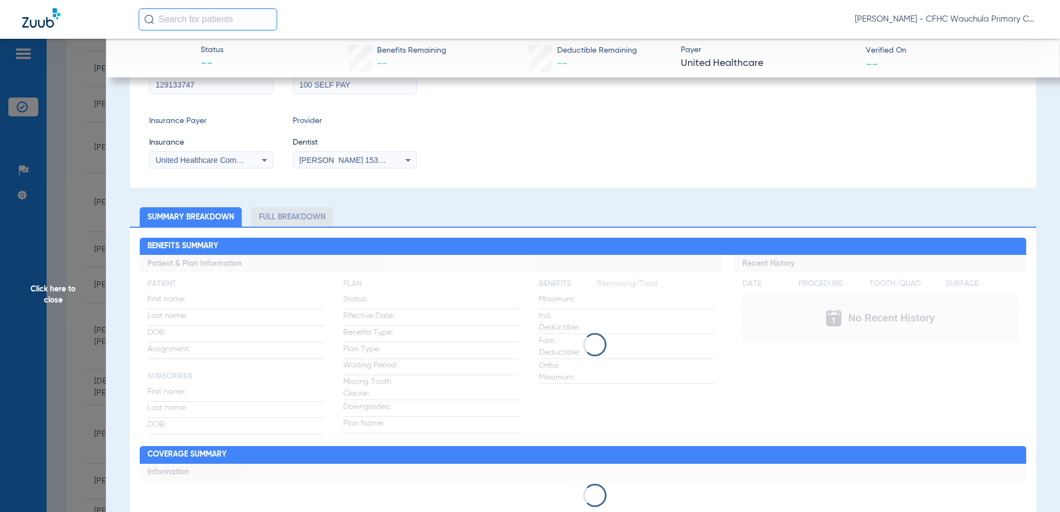
scroll to position [0, 0]
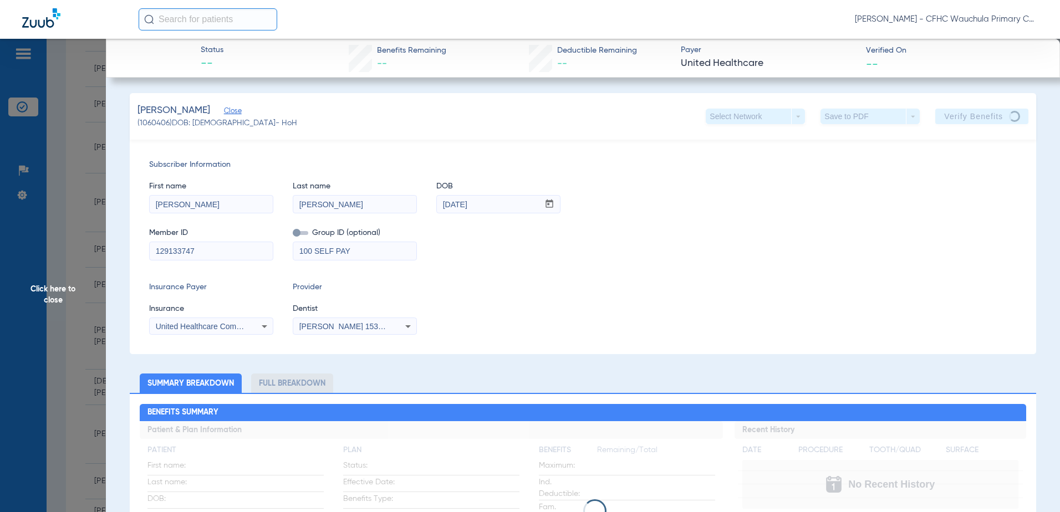
click at [57, 303] on span "Click here to close" at bounding box center [53, 295] width 106 height 512
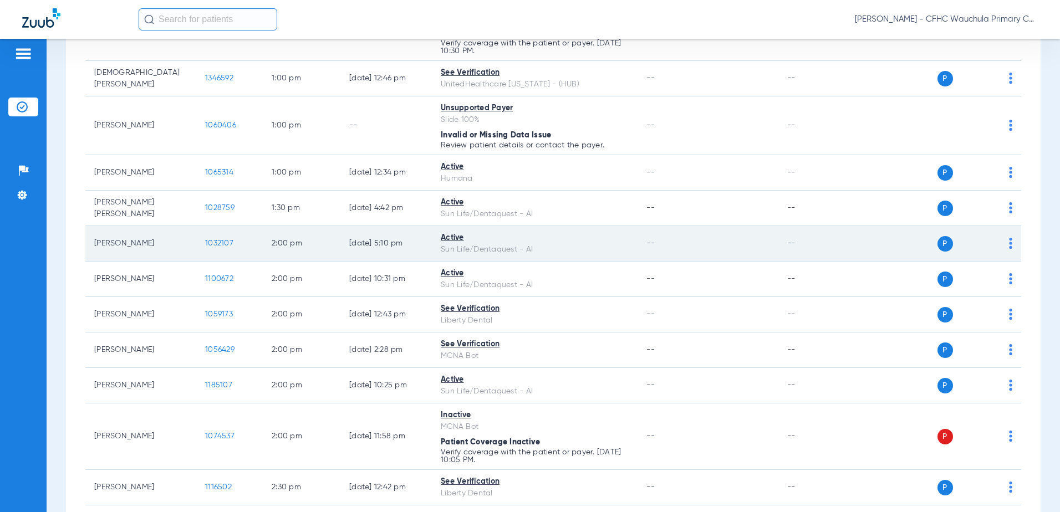
scroll to position [1398, 0]
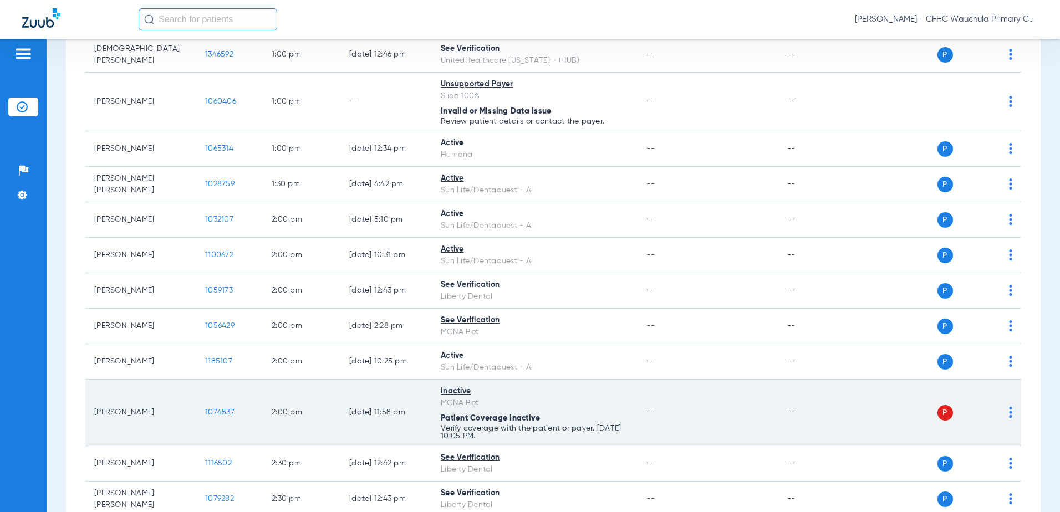
click at [215, 411] on span "1074537" at bounding box center [219, 413] width 29 height 8
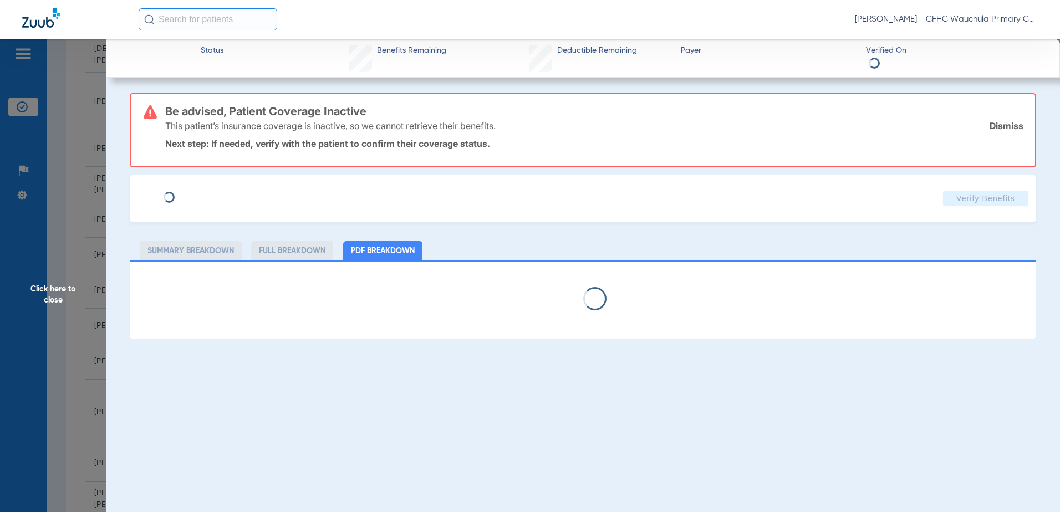
type input "[PERSON_NAME]"
type input "[DATE]"
type input "9457723627"
type input "99999"
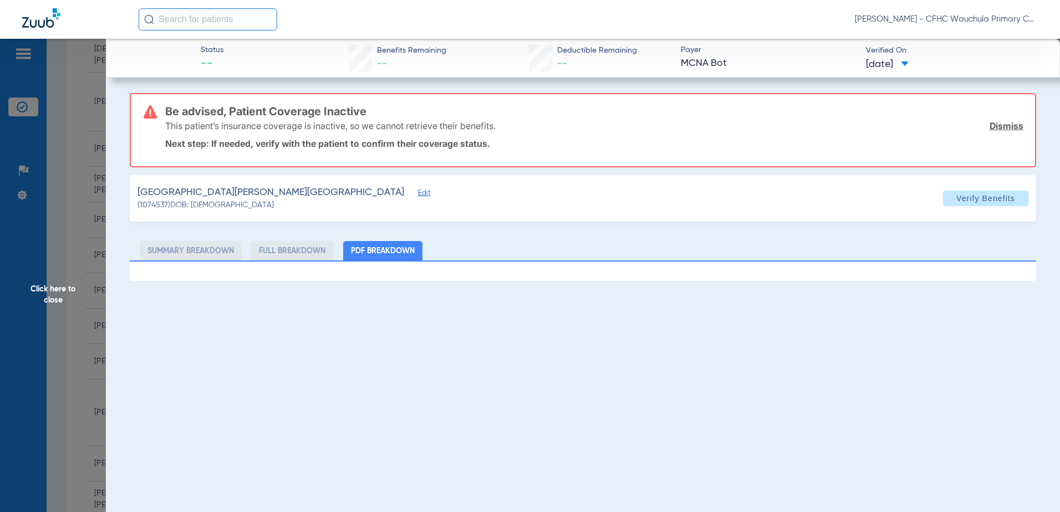
click at [418, 193] on span "Edit" at bounding box center [423, 194] width 10 height 11
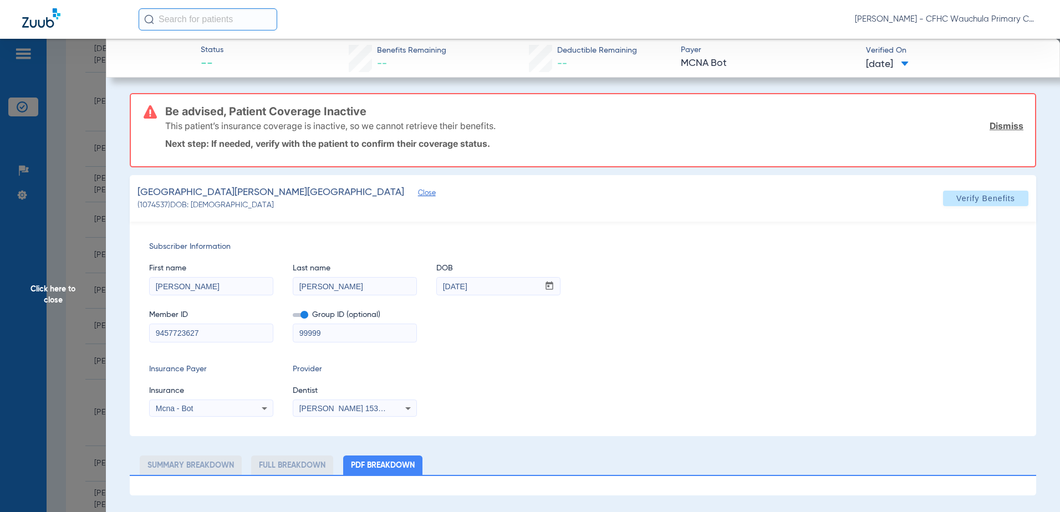
drag, startPoint x: 216, startPoint y: 332, endPoint x: 117, endPoint y: 331, distance: 98.7
click at [117, 331] on app-member-insurance-verification-view "Status -- Benefits Remaining -- Deductible Remaining -- Payer MCNA Bot Verified…" at bounding box center [583, 267] width 954 height 457
paste input "12913374"
type input "129133747"
drag, startPoint x: 211, startPoint y: 405, endPoint x: 193, endPoint y: 404, distance: 17.8
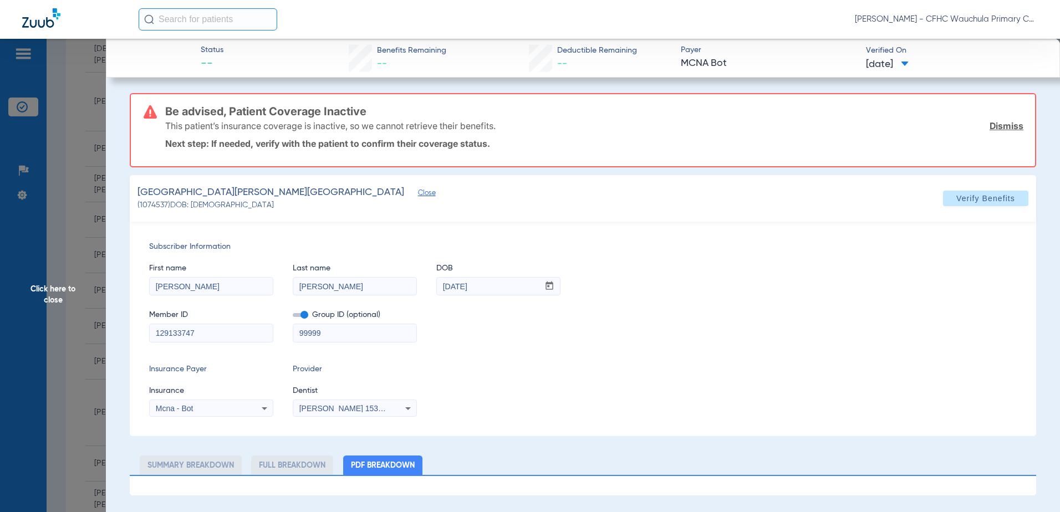
click at [194, 404] on div "Mcna - Bot" at bounding box center [211, 408] width 123 height 13
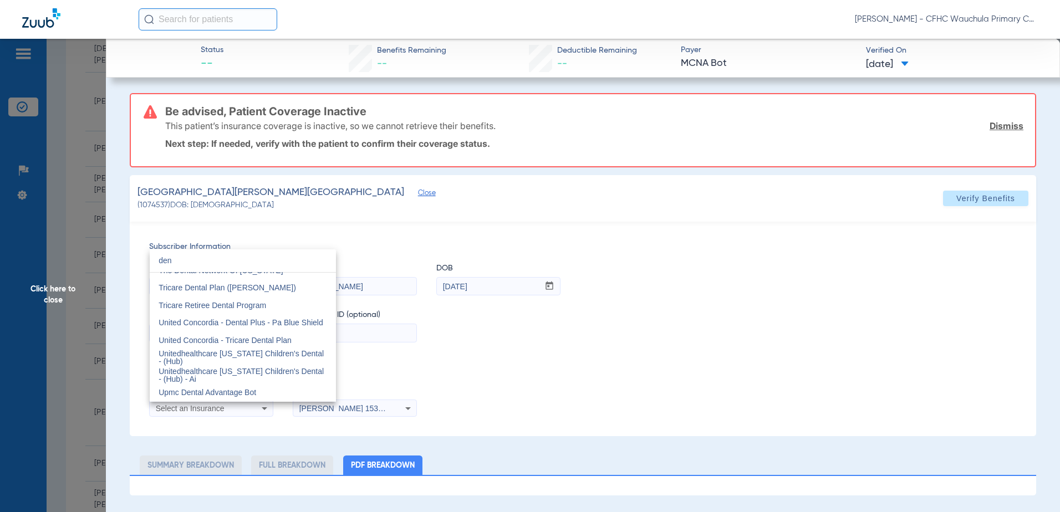
scroll to position [23, 0]
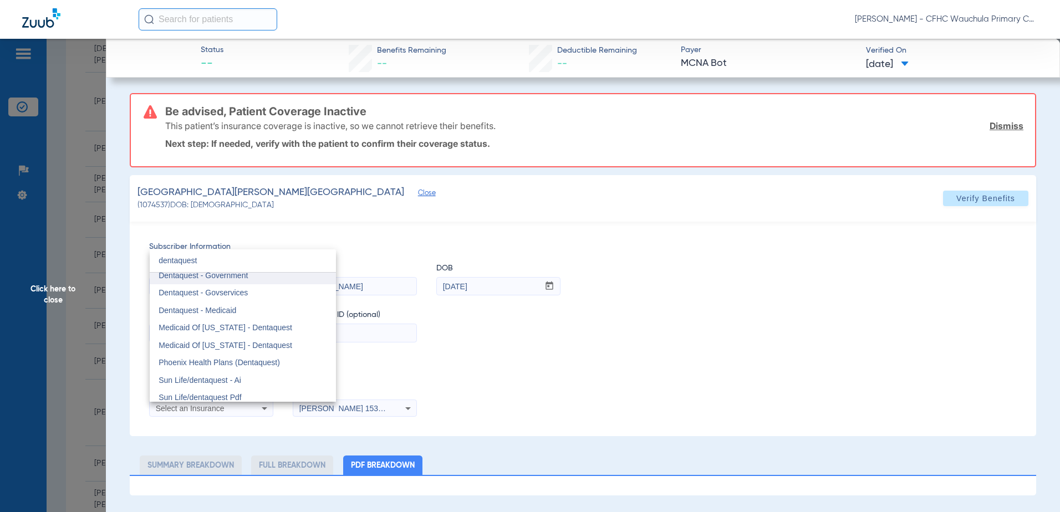
type input "dentaquest"
click at [228, 276] on span "Dentaquest - Government" at bounding box center [203, 275] width 89 height 9
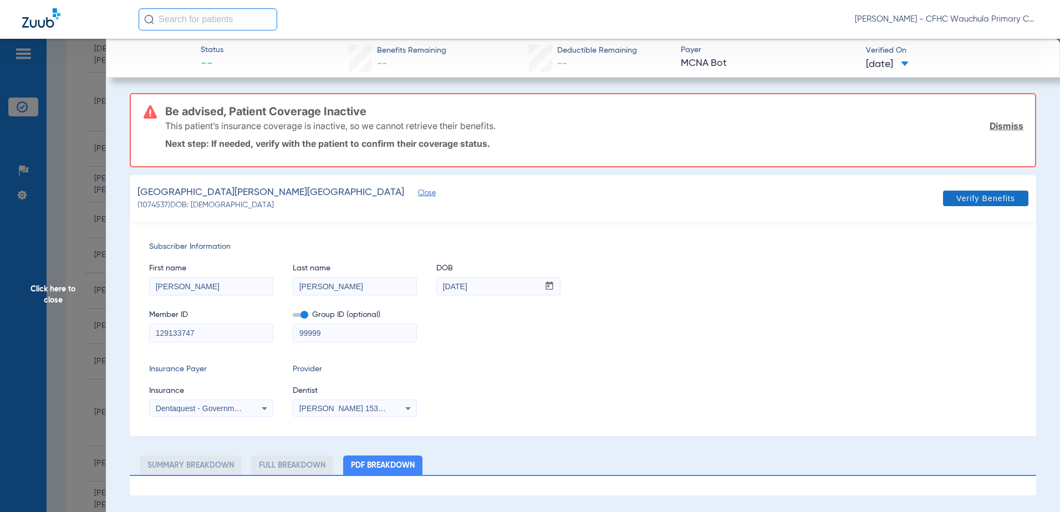
click at [984, 205] on span at bounding box center [985, 198] width 85 height 27
drag, startPoint x: 305, startPoint y: 318, endPoint x: 385, endPoint y: 317, distance: 80.4
click at [304, 317] on span at bounding box center [301, 315] width 16 height 4
click at [293, 317] on input "checkbox" at bounding box center [293, 317] width 0 height 0
click at [993, 206] on span at bounding box center [985, 198] width 85 height 27
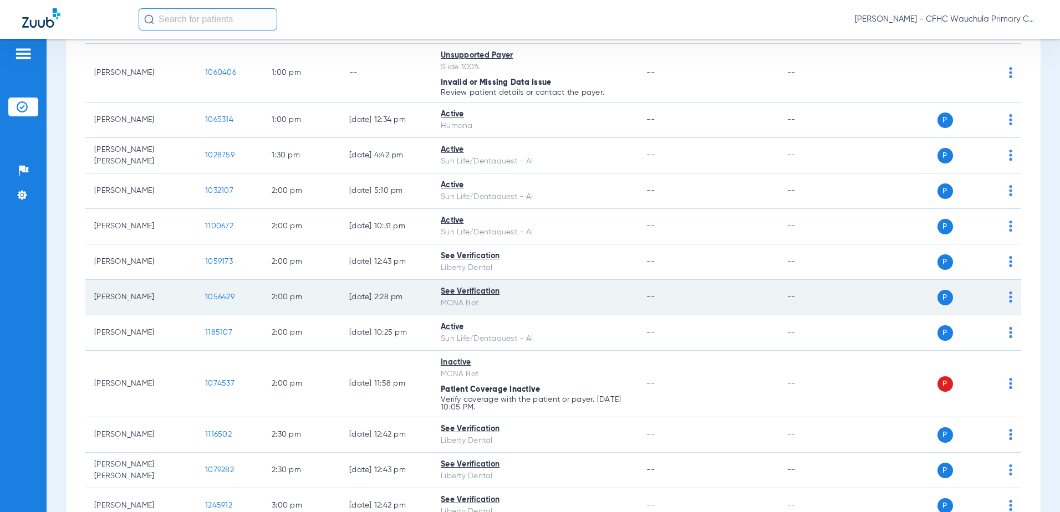
scroll to position [1442, 0]
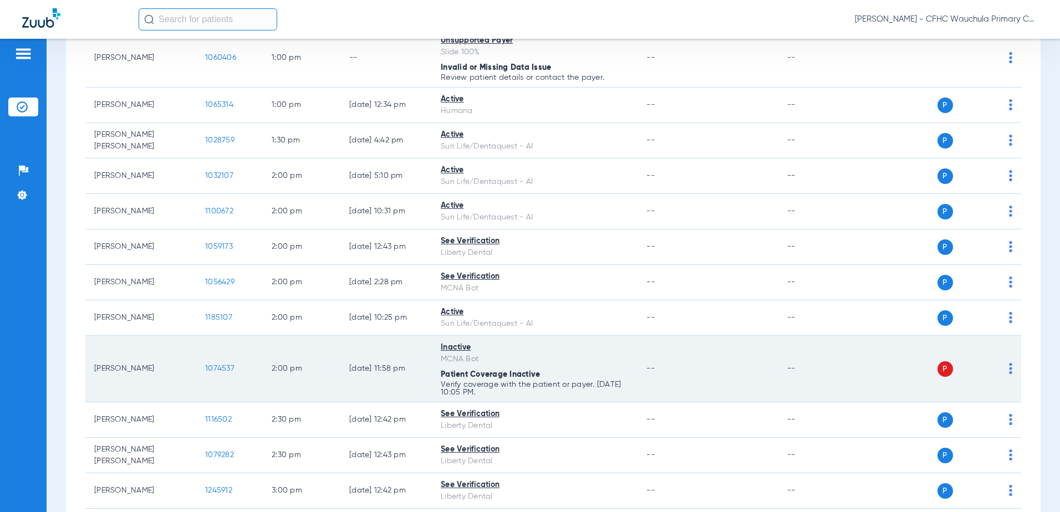
click at [213, 369] on span "1074537" at bounding box center [219, 369] width 29 height 8
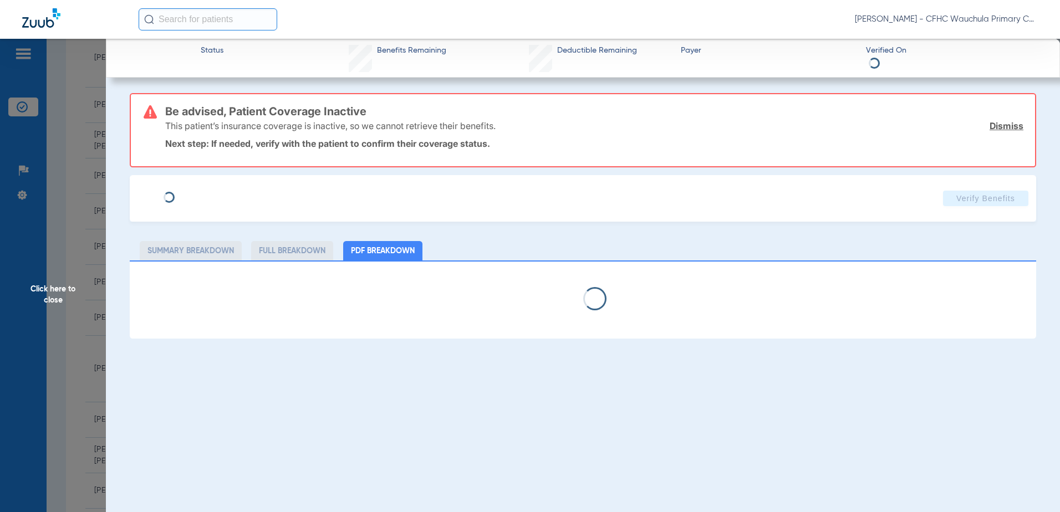
type input "[PERSON_NAME]"
type input "[DATE]"
type input "9457723627"
type input "99999"
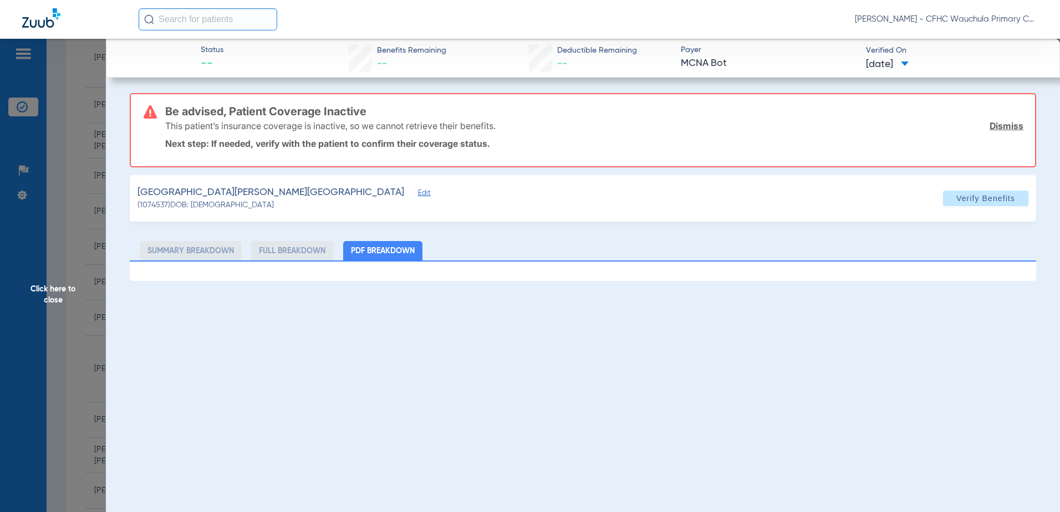
click at [418, 193] on span "Edit" at bounding box center [423, 194] width 10 height 11
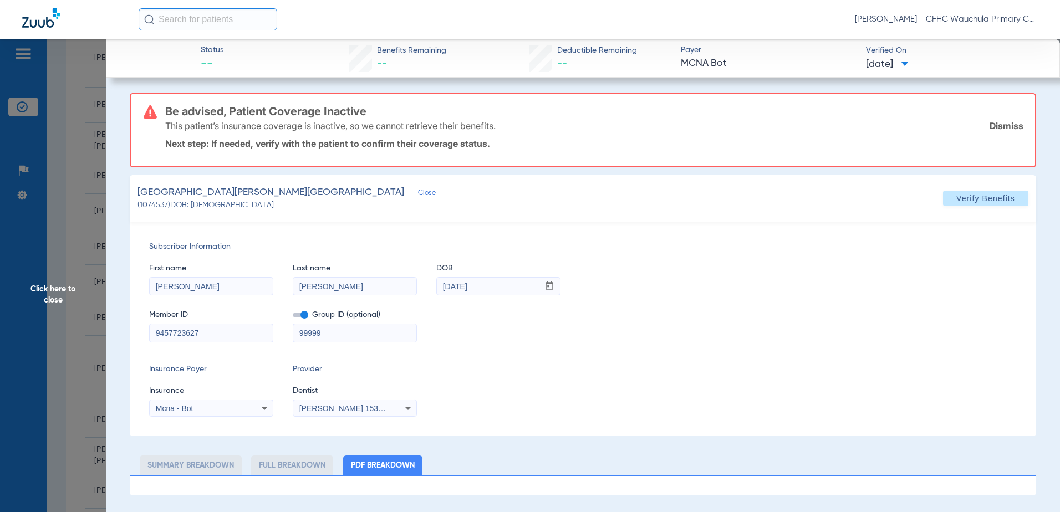
drag, startPoint x: 209, startPoint y: 334, endPoint x: 87, endPoint y: 323, distance: 121.9
paste input "12913374"
type input "129133747"
click at [181, 408] on span "Mcna - Bot" at bounding box center [175, 408] width 38 height 9
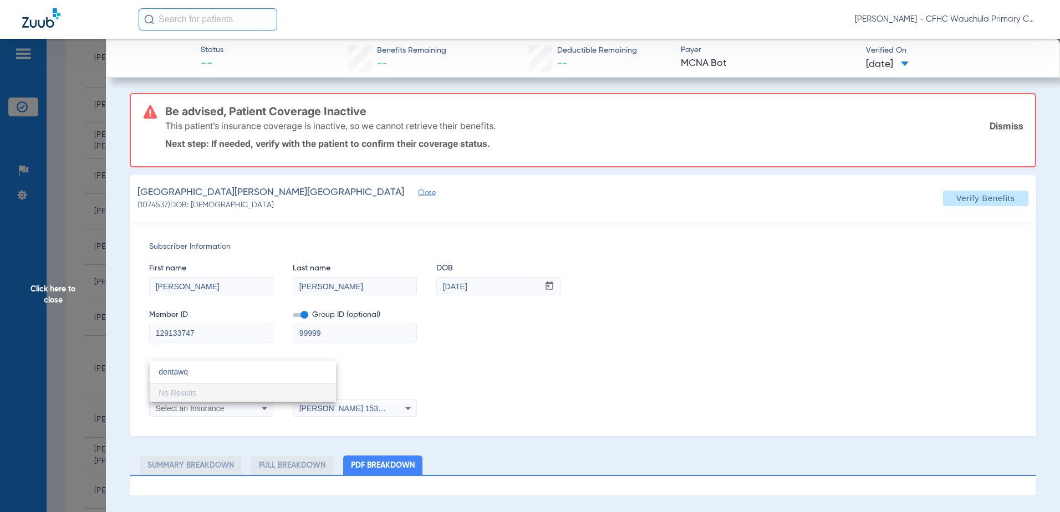
scroll to position [0, 0]
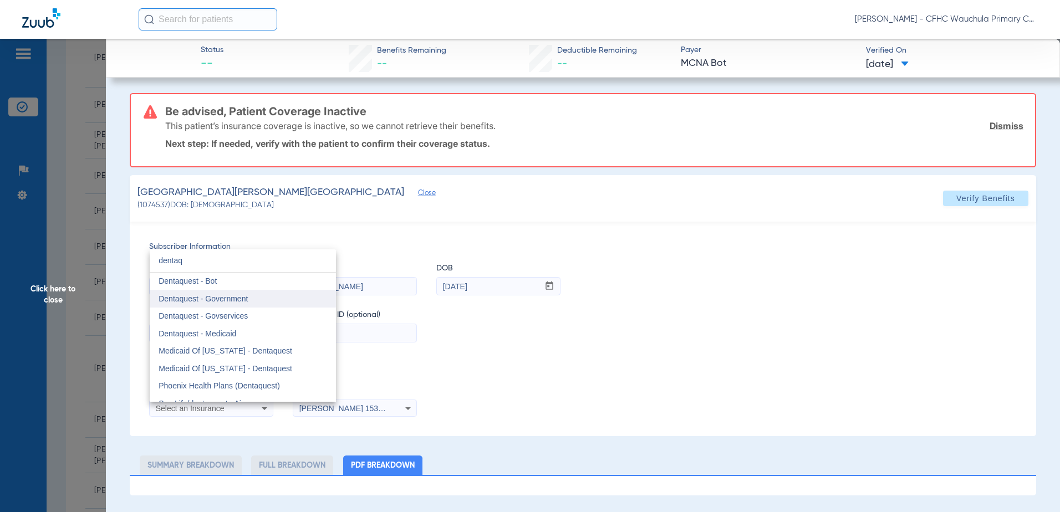
type input "dentaq"
click at [254, 295] on mat-option "Dentaquest - Government" at bounding box center [243, 299] width 186 height 18
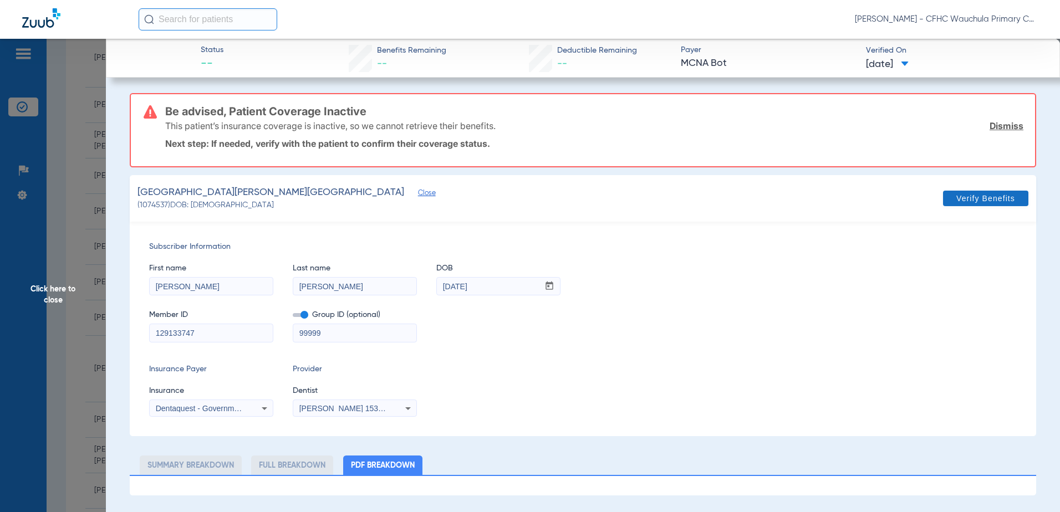
click at [969, 200] on span "Verify Benefits" at bounding box center [986, 198] width 59 height 9
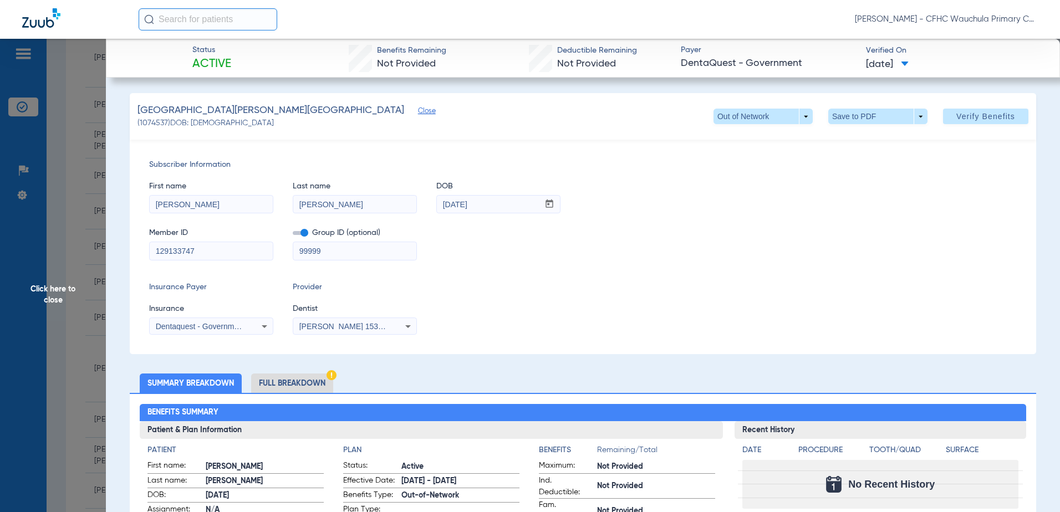
drag, startPoint x: 298, startPoint y: 377, endPoint x: 301, endPoint y: 370, distance: 7.7
click at [297, 377] on li "Full Breakdown" at bounding box center [292, 383] width 82 height 19
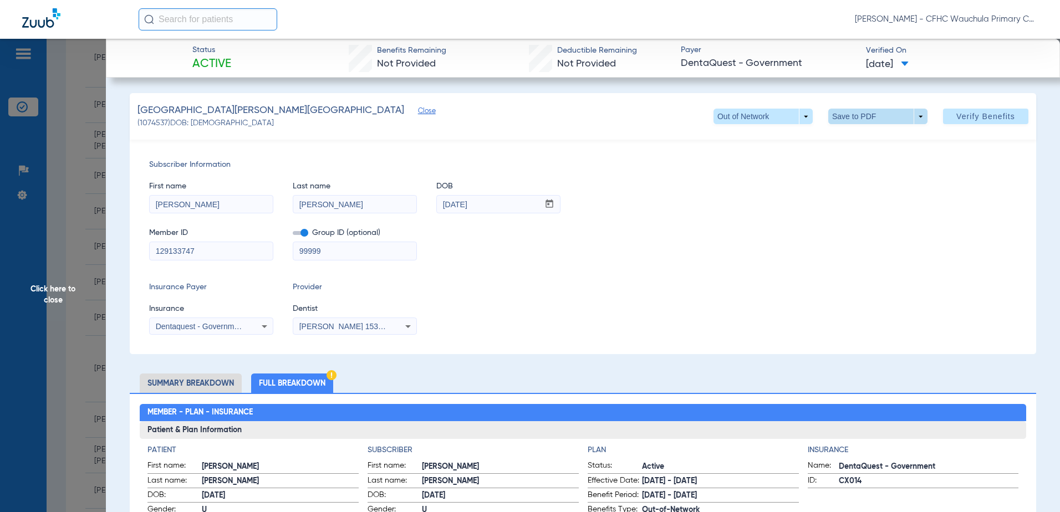
click at [867, 124] on span at bounding box center [878, 116] width 27 height 27
click at [857, 135] on span "Save to PDF" at bounding box center [874, 139] width 44 height 8
drag, startPoint x: 62, startPoint y: 221, endPoint x: 56, endPoint y: 219, distance: 5.8
click at [62, 220] on span "Click here to close" at bounding box center [53, 295] width 106 height 512
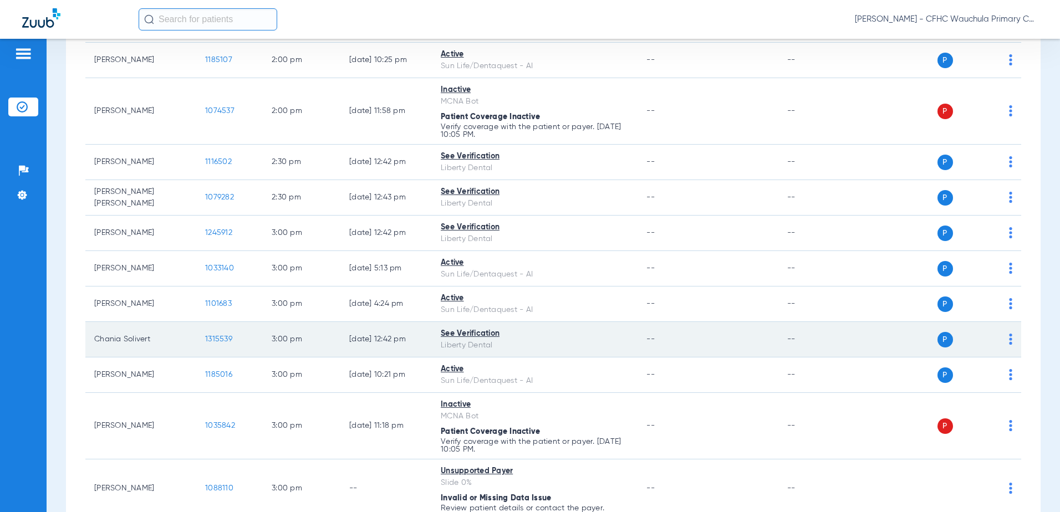
scroll to position [1719, 0]
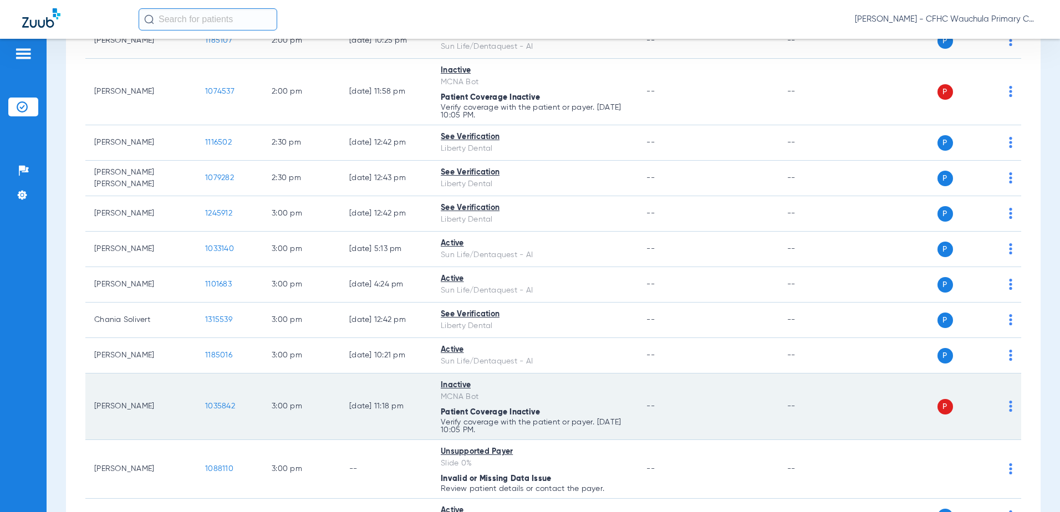
click at [225, 407] on span "1035842" at bounding box center [220, 407] width 30 height 8
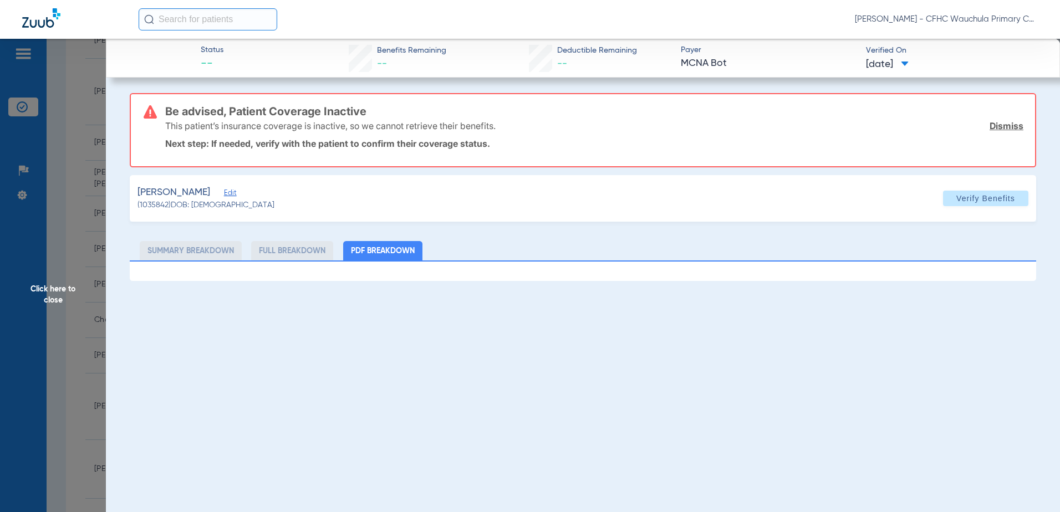
click at [215, 193] on div "FLORES, EMILY Edit" at bounding box center [206, 193] width 137 height 14
click at [224, 194] on span "Edit" at bounding box center [229, 194] width 10 height 11
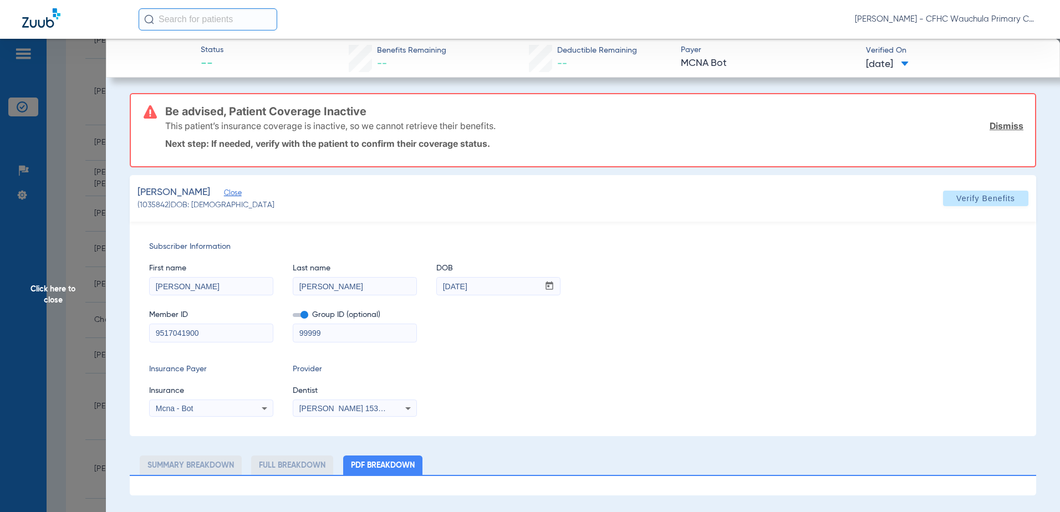
click at [302, 315] on span at bounding box center [301, 315] width 16 height 4
click at [293, 317] on input "checkbox" at bounding box center [293, 317] width 0 height 0
click at [204, 403] on div "Mcna - Bot" at bounding box center [211, 408] width 123 height 13
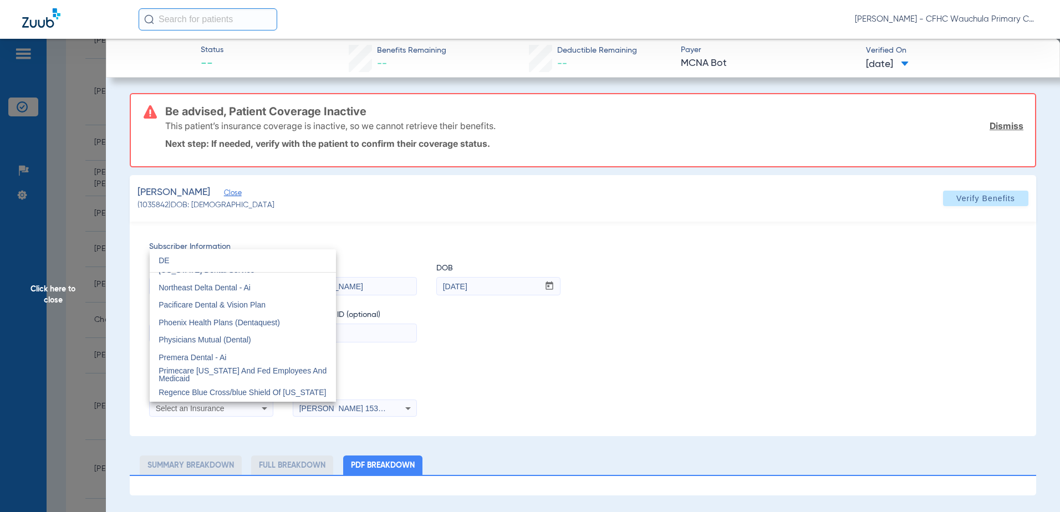
scroll to position [23, 0]
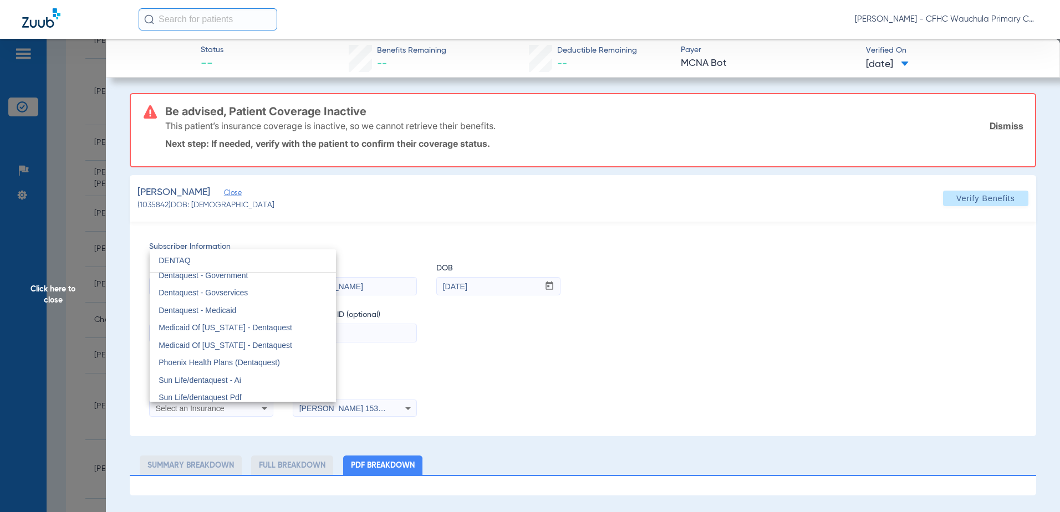
click at [245, 271] on input "DENTAQ" at bounding box center [243, 261] width 186 height 23
type input "DENTAQ"
click at [237, 277] on span "Dentaquest - Government" at bounding box center [203, 275] width 89 height 9
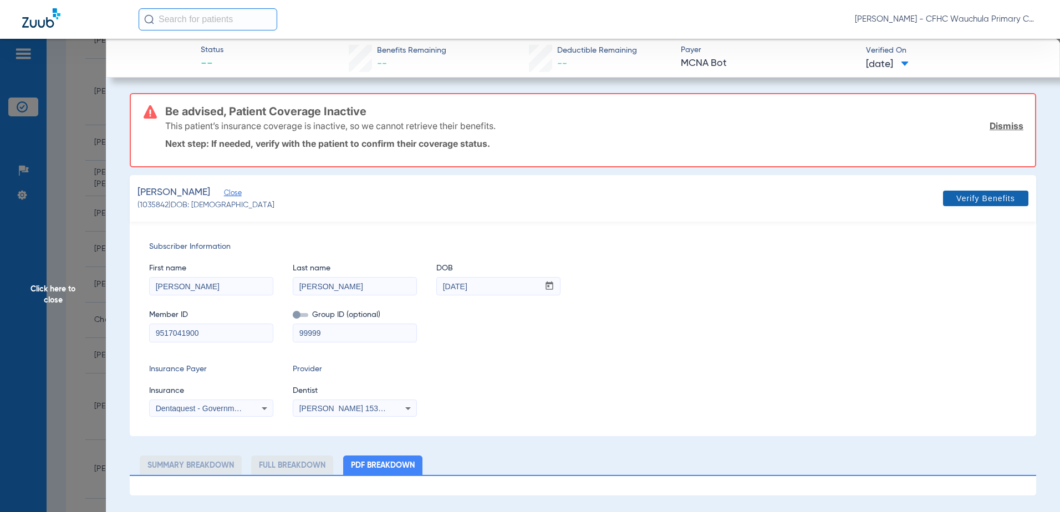
click at [964, 195] on span "Verify Benefits" at bounding box center [986, 198] width 59 height 9
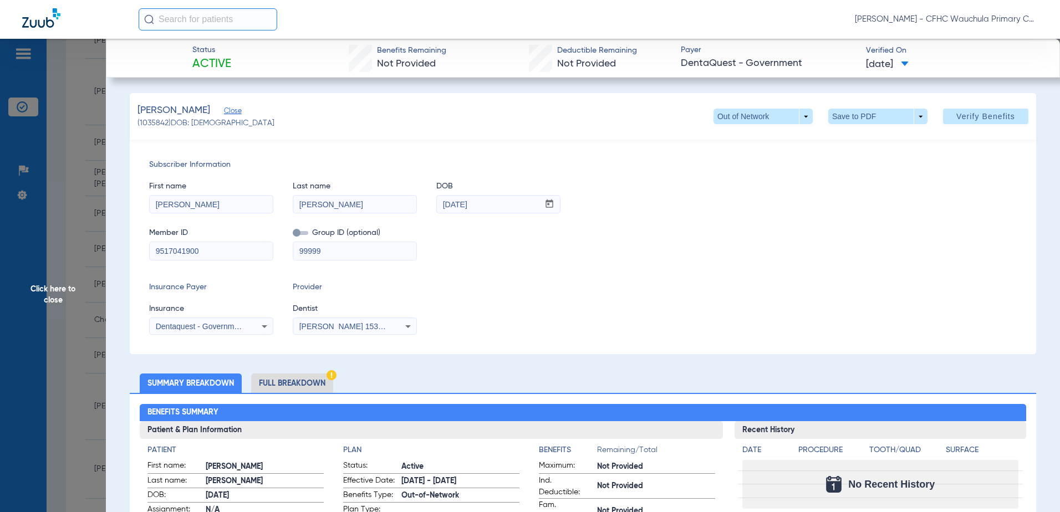
click at [300, 380] on li "Full Breakdown" at bounding box center [292, 383] width 82 height 19
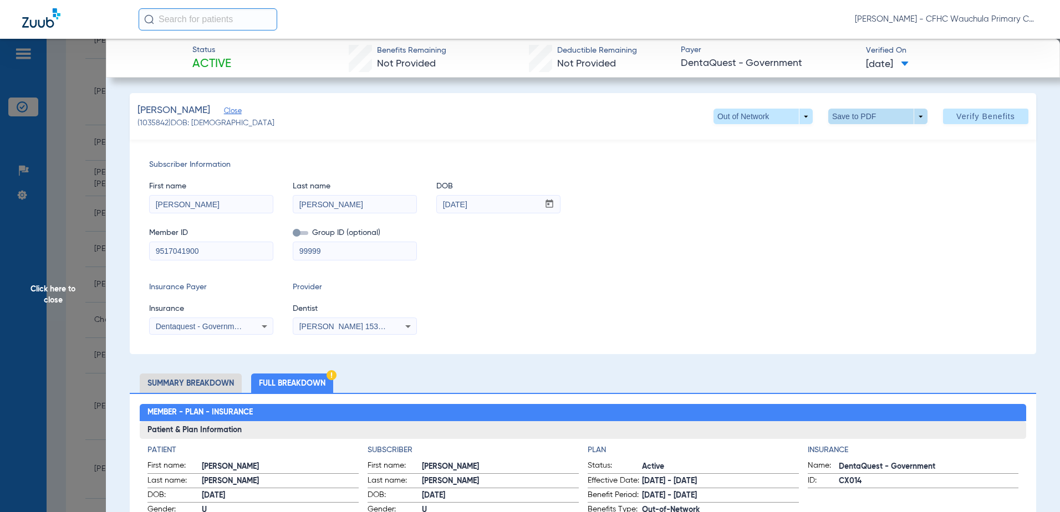
click at [865, 119] on span at bounding box center [878, 116] width 27 height 27
click at [852, 140] on span "Save to PDF" at bounding box center [874, 139] width 44 height 8
click at [68, 283] on span "Click here to close" at bounding box center [53, 295] width 106 height 512
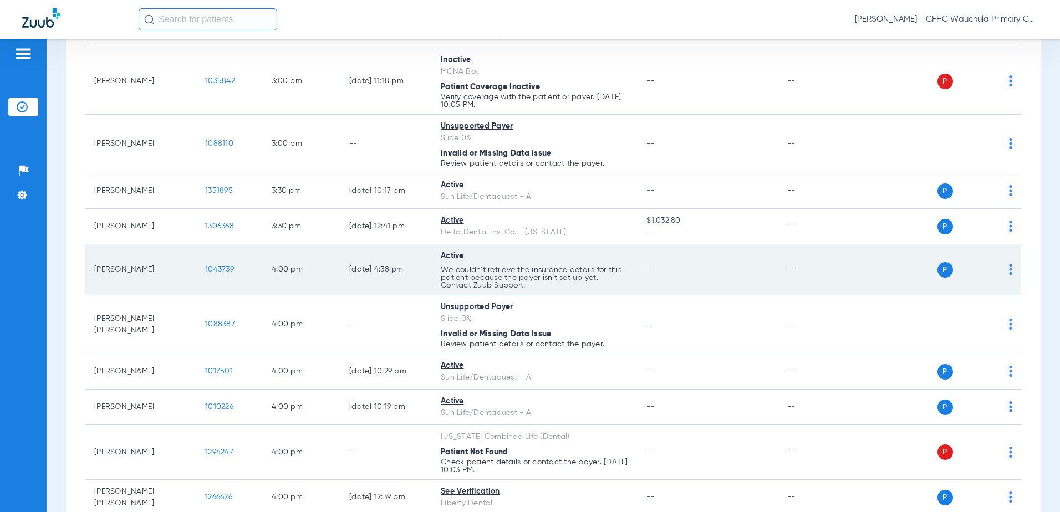
scroll to position [2052, 0]
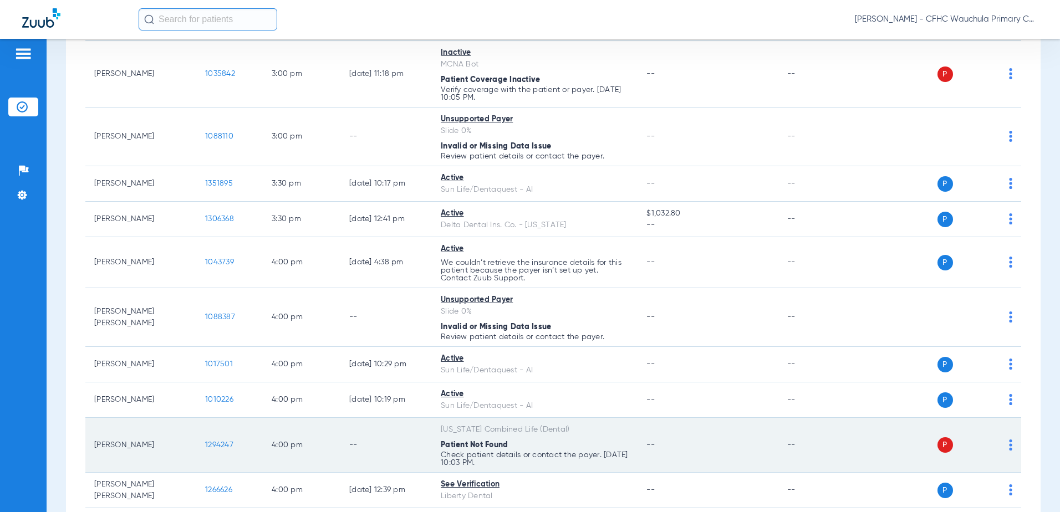
click at [222, 444] on span "1294247" at bounding box center [219, 445] width 28 height 8
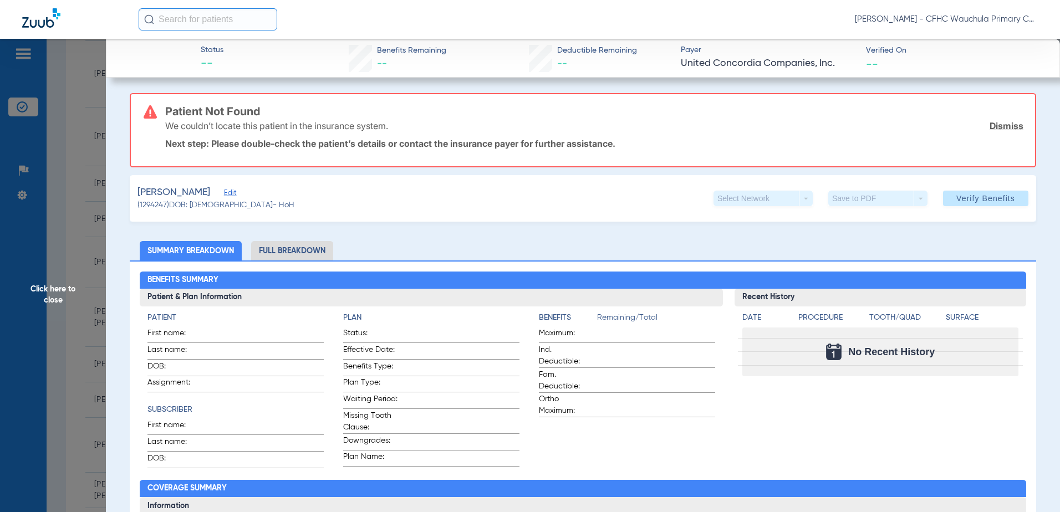
drag, startPoint x: 215, startPoint y: 194, endPoint x: 224, endPoint y: 192, distance: 8.9
click at [220, 194] on div "AVALOS, MARIA Edit" at bounding box center [216, 193] width 157 height 14
click at [224, 192] on span "Edit" at bounding box center [229, 194] width 10 height 11
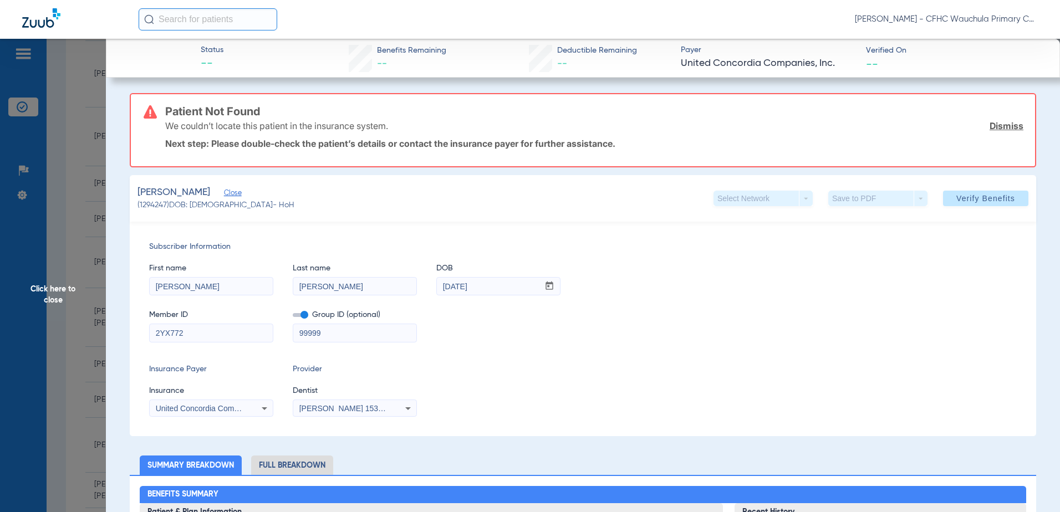
click at [301, 318] on label at bounding box center [301, 315] width 16 height 12
click at [293, 317] on input "checkbox" at bounding box center [293, 317] width 0 height 0
click at [947, 201] on span at bounding box center [985, 198] width 85 height 27
click at [253, 406] on div "United Concordia Companies, Inc." at bounding box center [211, 408] width 123 height 13
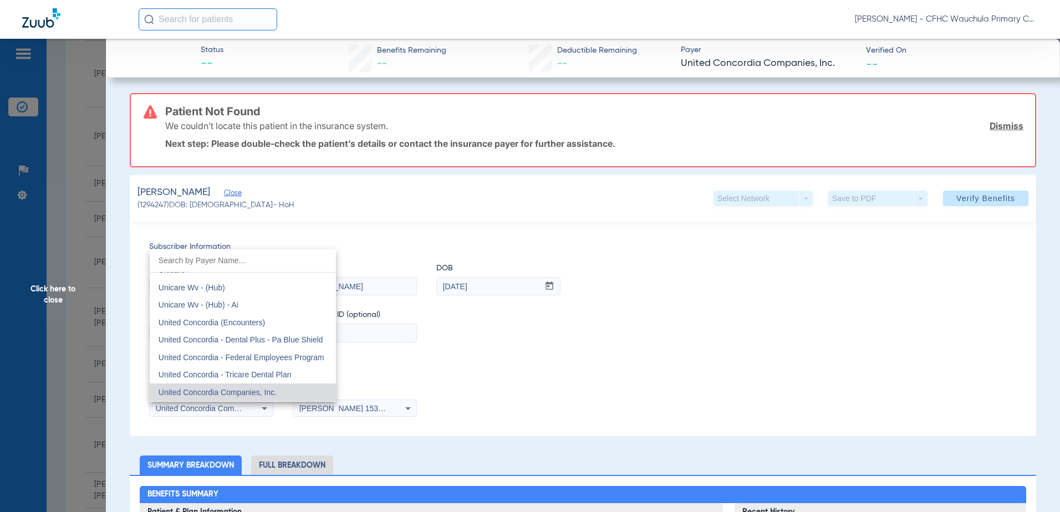
scroll to position [6565, 0]
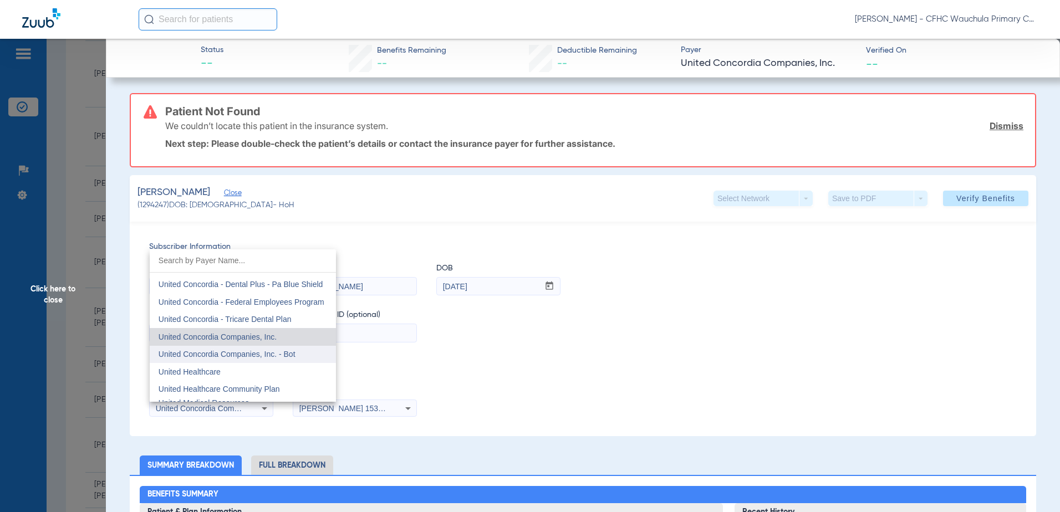
click at [261, 360] on mat-option "United Concordia Companies, Inc. - Bot" at bounding box center [243, 355] width 186 height 18
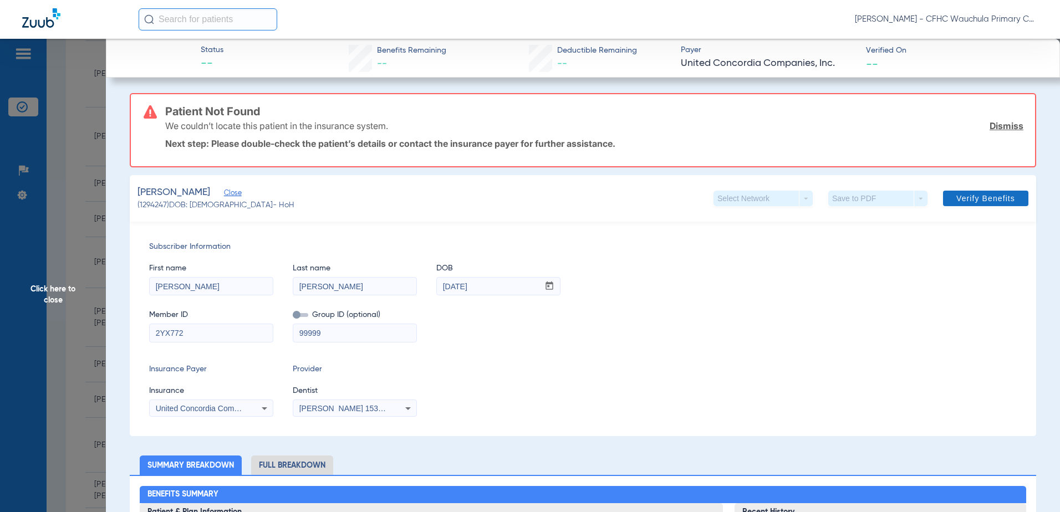
click at [957, 200] on span "Verify Benefits" at bounding box center [986, 198] width 59 height 9
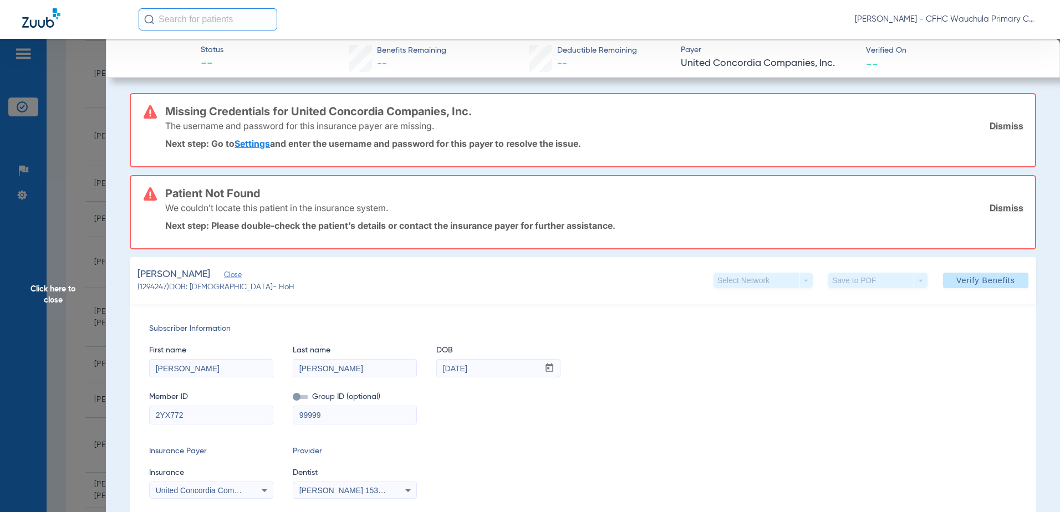
scroll to position [55, 0]
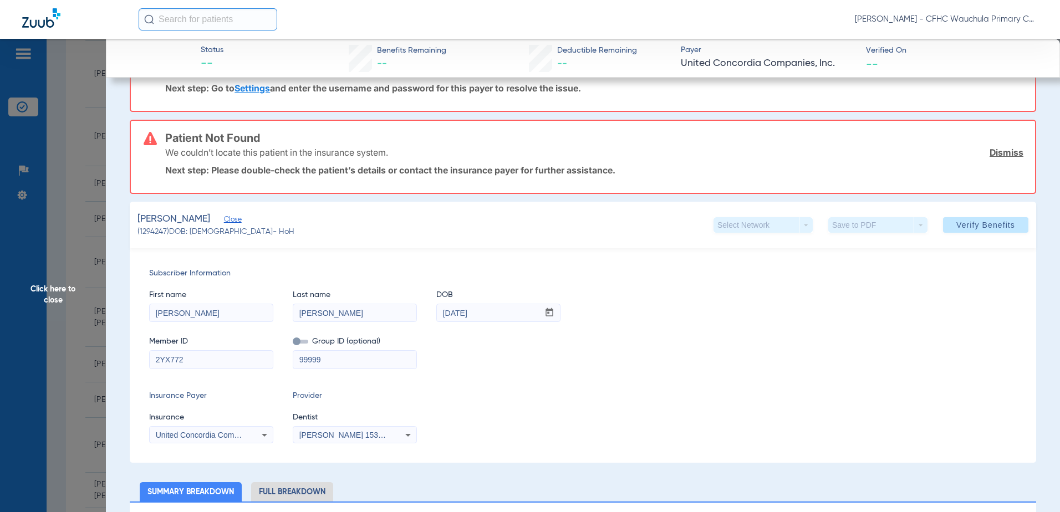
click at [214, 433] on span "United Concordia Companies, Inc. - Bot" at bounding box center [224, 435] width 137 height 9
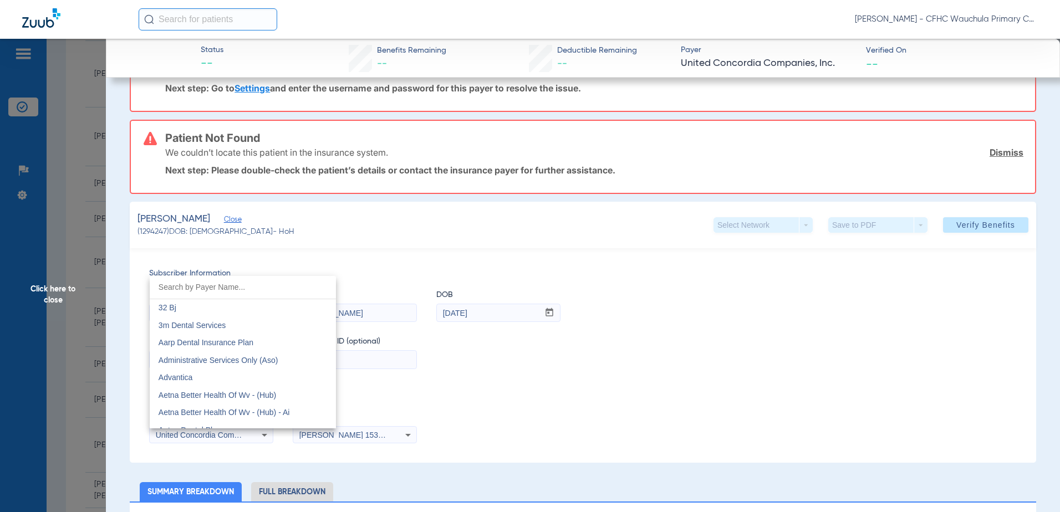
scroll to position [6527, 0]
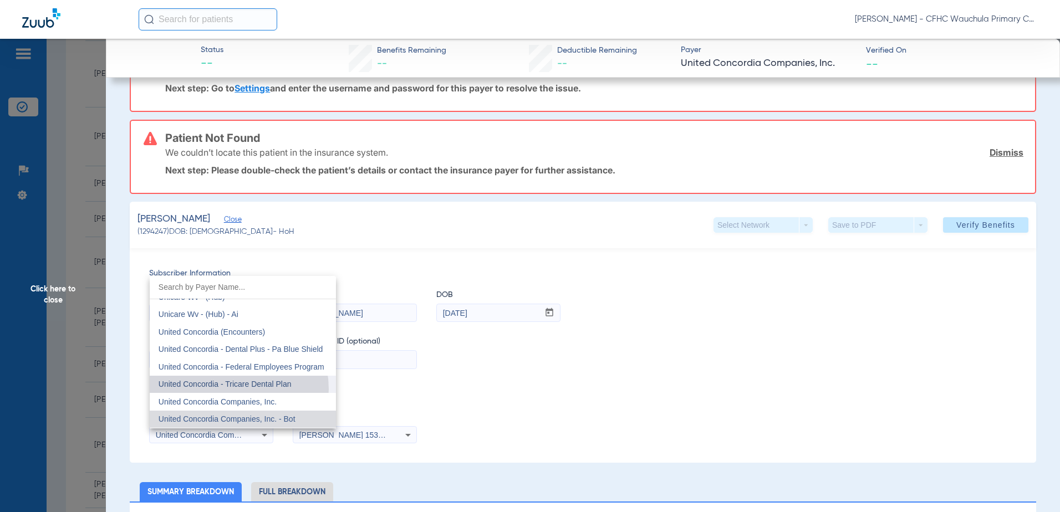
click at [230, 389] on mat-option "United Concordia - Tricare Dental Plan" at bounding box center [243, 385] width 186 height 18
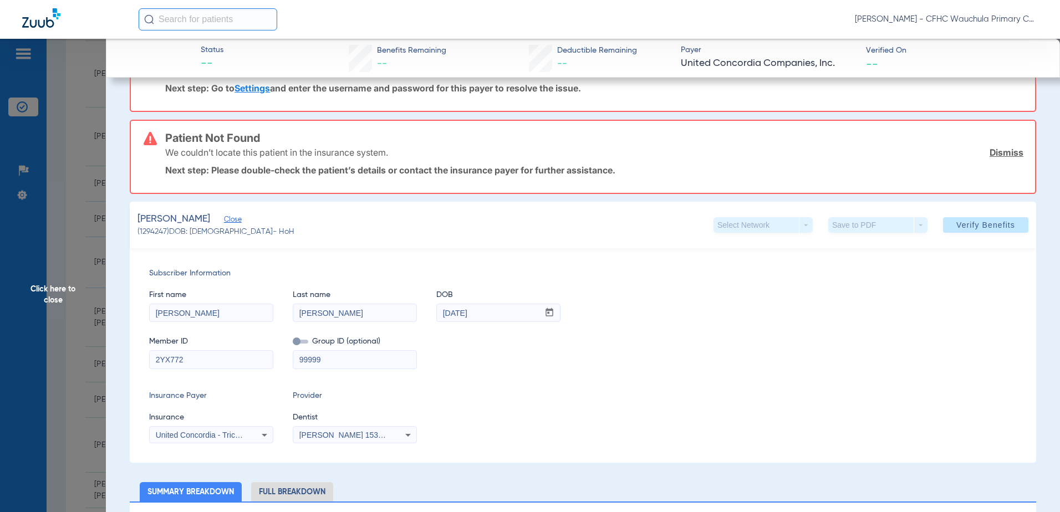
click at [965, 222] on span "Verify Benefits" at bounding box center [986, 225] width 59 height 9
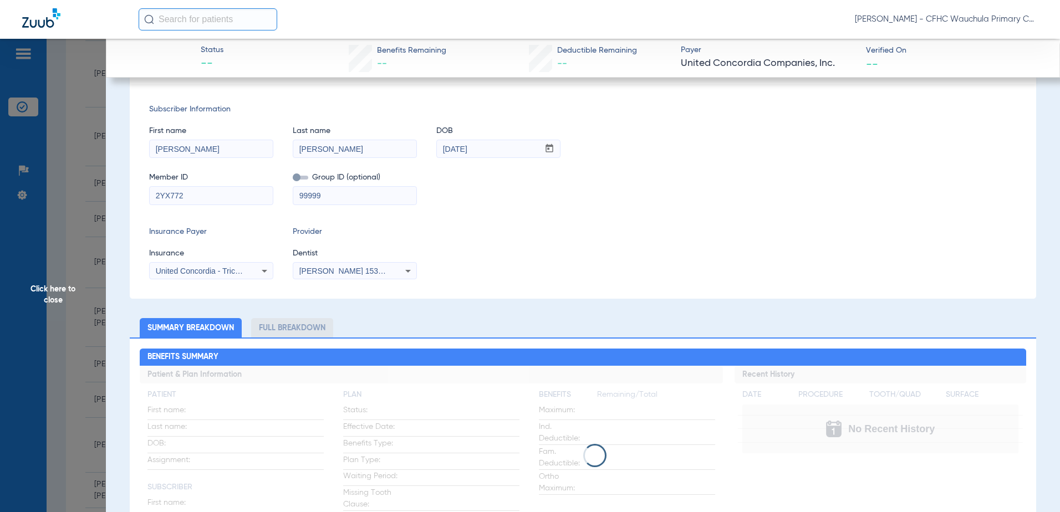
scroll to position [0, 0]
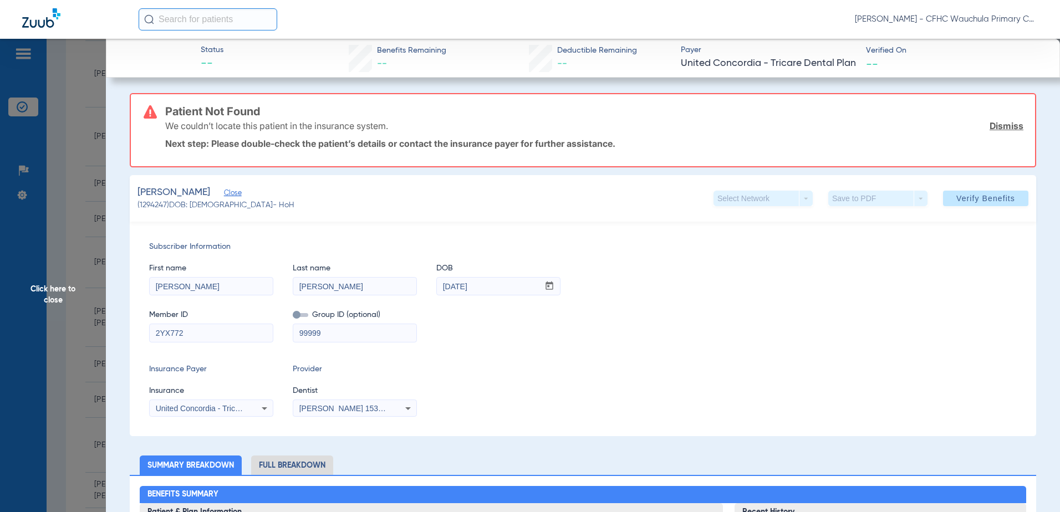
click at [200, 407] on span "United Concordia - Tricare Dental Plan" at bounding box center [222, 408] width 133 height 9
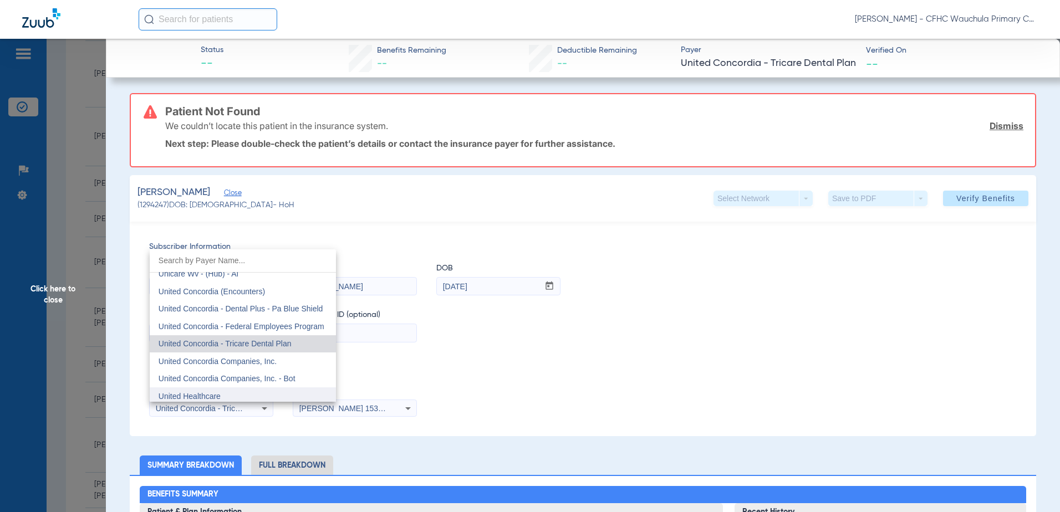
scroll to position [6547, 0]
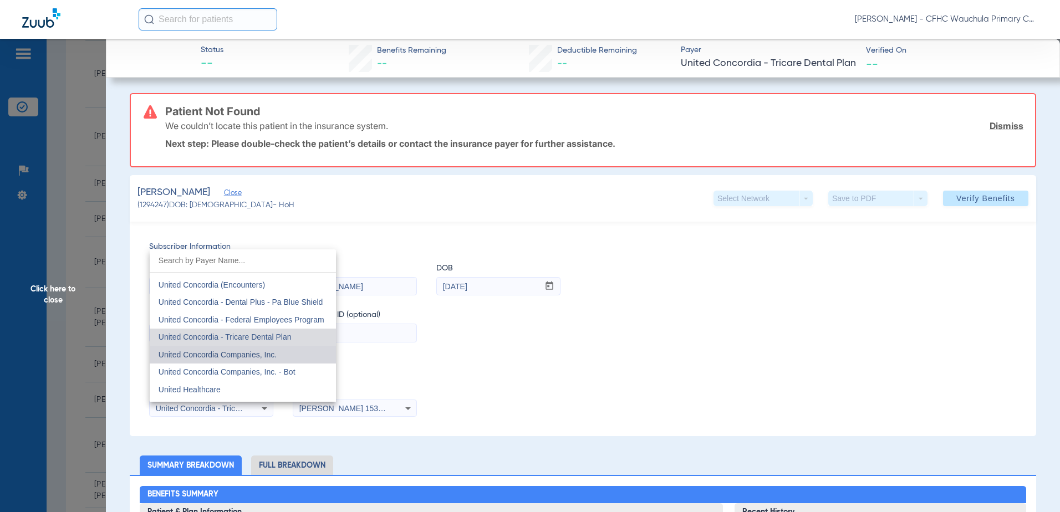
click at [267, 360] on mat-option "United Concordia Companies, Inc." at bounding box center [243, 355] width 186 height 18
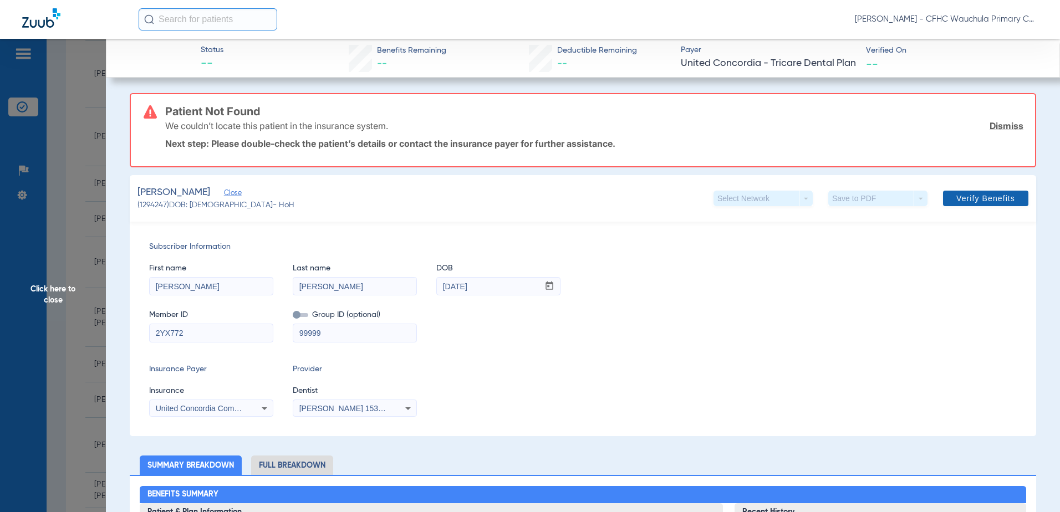
click at [982, 206] on span at bounding box center [985, 198] width 85 height 27
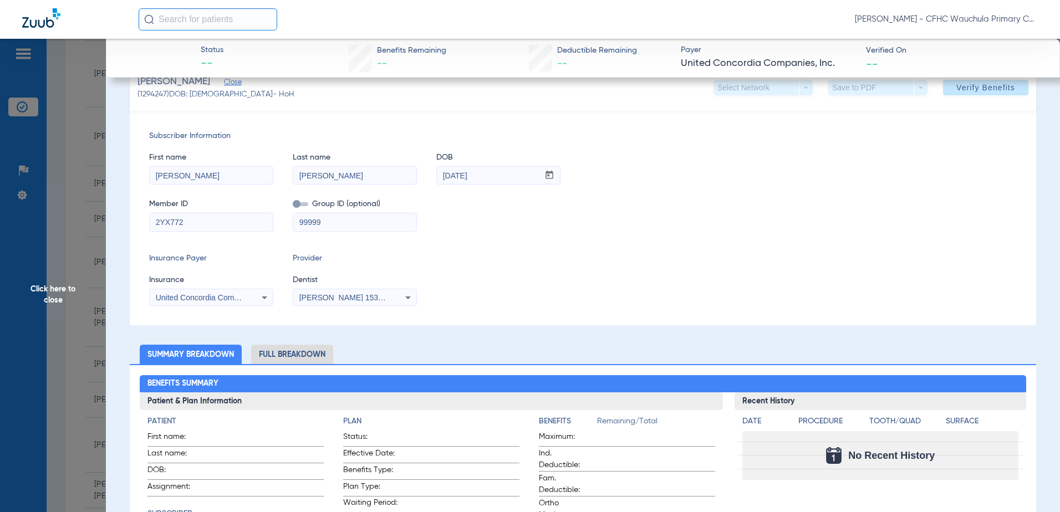
scroll to position [277, 0]
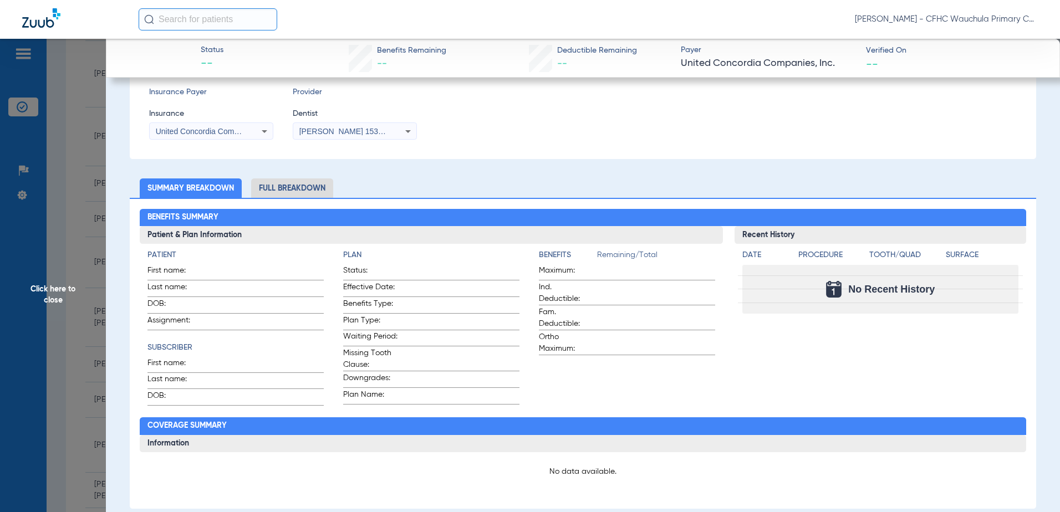
click at [74, 240] on span "Click here to close" at bounding box center [53, 295] width 106 height 512
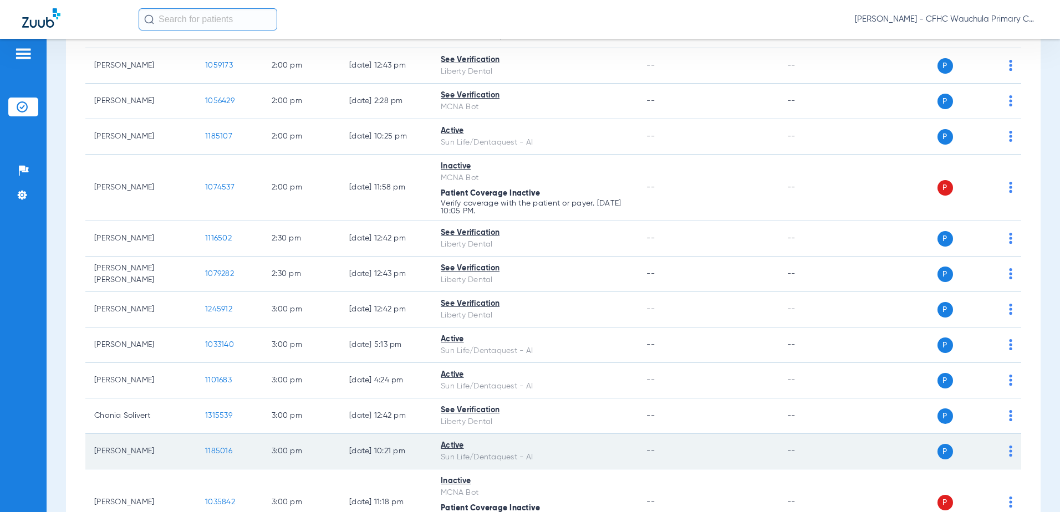
scroll to position [1608, 0]
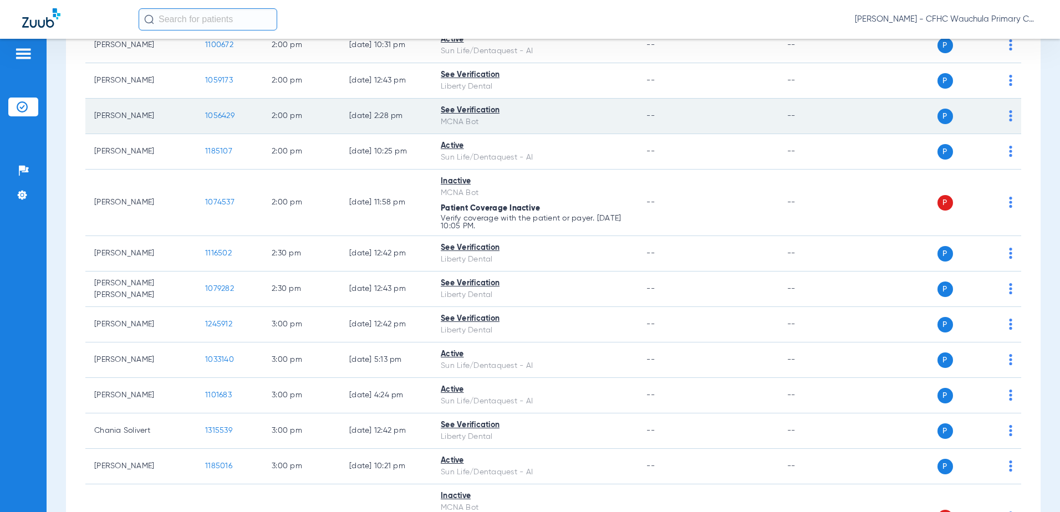
click at [216, 112] on span "1056429" at bounding box center [219, 116] width 29 height 8
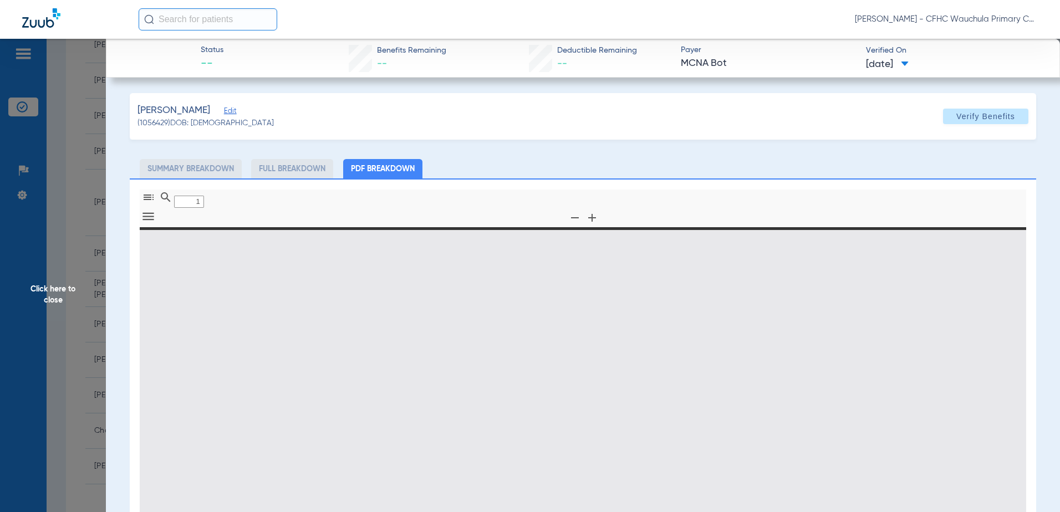
type input "0"
select select "page-width"
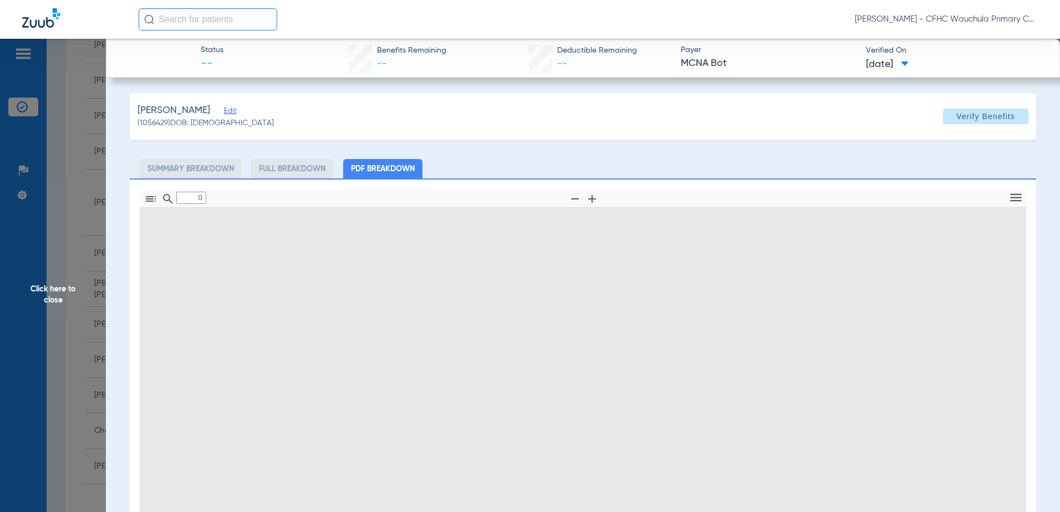
type input "1"
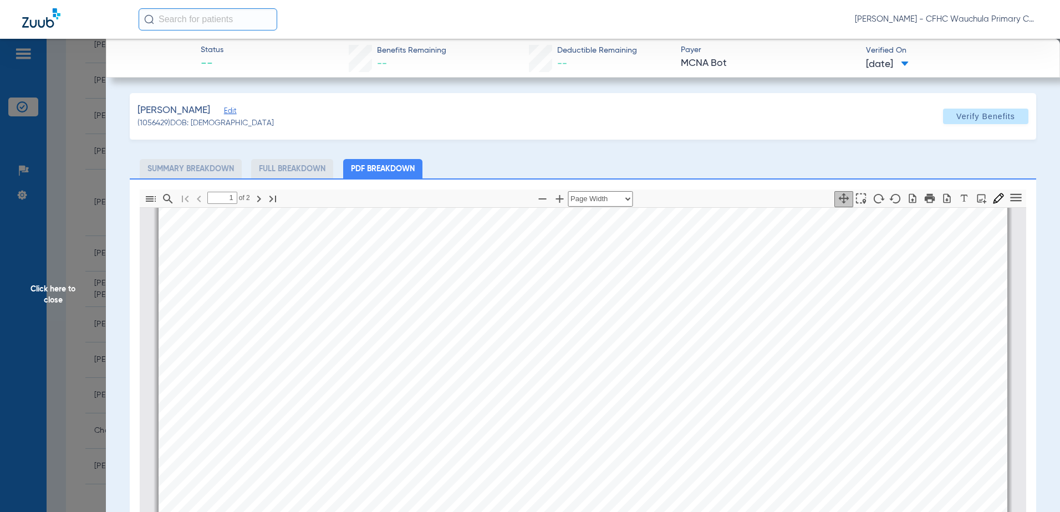
scroll to position [505, 0]
click at [955, 199] on button "button" at bounding box center [964, 199] width 19 height 16
click at [943, 199] on icon "button" at bounding box center [947, 198] width 11 height 11
click at [42, 200] on span "Click here to close" at bounding box center [53, 295] width 106 height 512
